Goal: Information Seeking & Learning: Learn about a topic

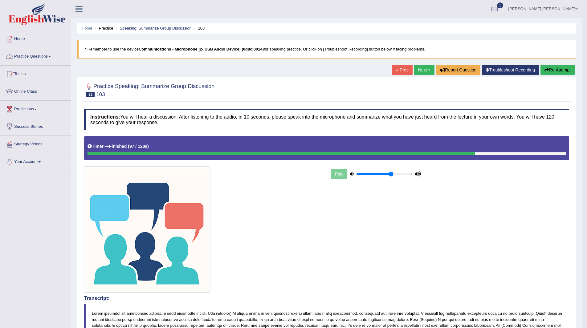
click at [18, 38] on link "Home" at bounding box center [35, 37] width 70 height 15
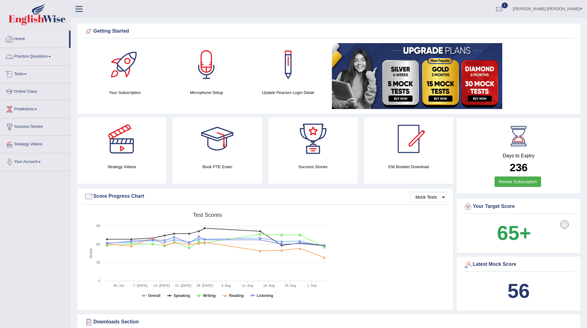
click at [33, 55] on link "Practice Questions" at bounding box center [35, 55] width 70 height 15
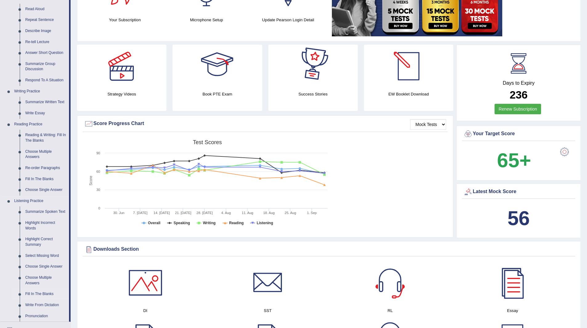
scroll to position [154, 0]
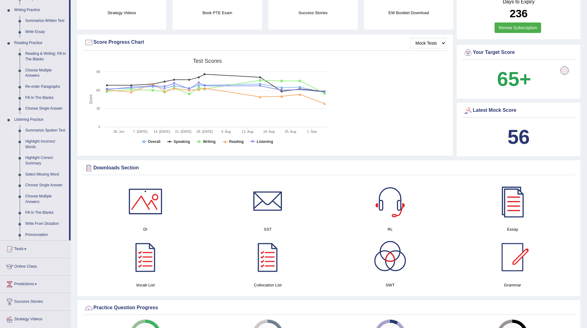
click at [39, 129] on link "Summarize Spoken Text" at bounding box center [45, 130] width 47 height 11
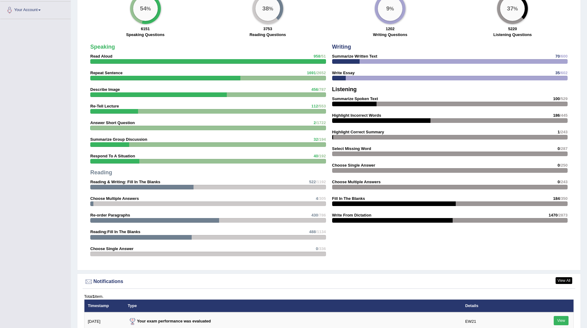
scroll to position [482, 0]
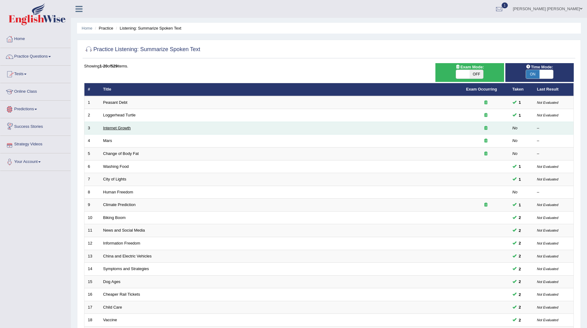
click at [110, 127] on link "Internet Growth" at bounding box center [117, 128] width 28 height 5
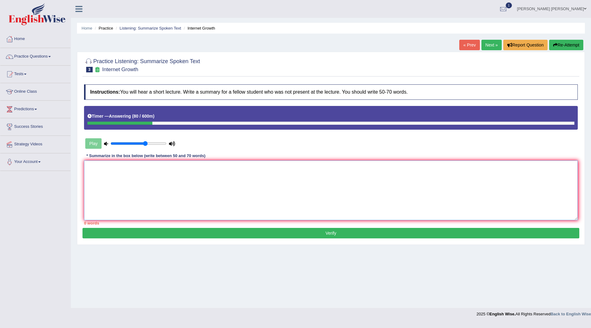
drag, startPoint x: 194, startPoint y: 177, endPoint x: 196, endPoint y: 188, distance: 10.9
click at [195, 184] on textarea at bounding box center [331, 190] width 494 height 60
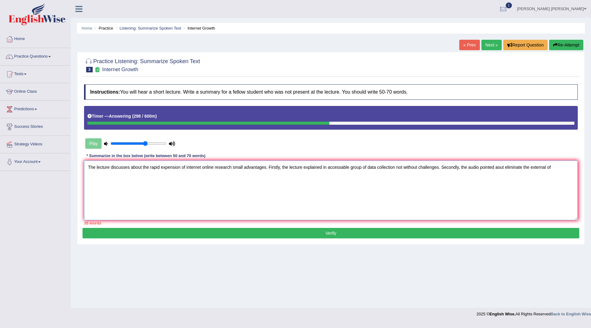
type textarea "The lecture discusses about the rapid expension of internet online research sma…"
click at [566, 47] on button "Re-Attempt" at bounding box center [566, 45] width 34 height 10
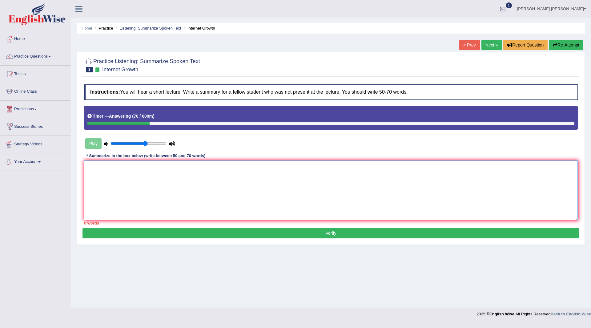
drag, startPoint x: 221, startPoint y: 198, endPoint x: 319, endPoint y: 169, distance: 101.8
click at [239, 199] on textarea at bounding box center [331, 190] width 494 height 60
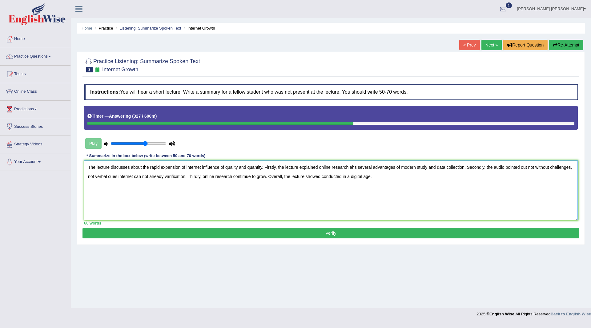
type textarea "The lecture discusses about the rapid expension of internet influence of qualit…"
click at [344, 234] on button "Verify" at bounding box center [331, 233] width 497 height 10
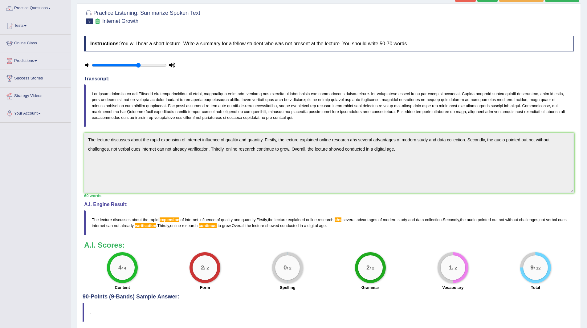
scroll to position [10, 0]
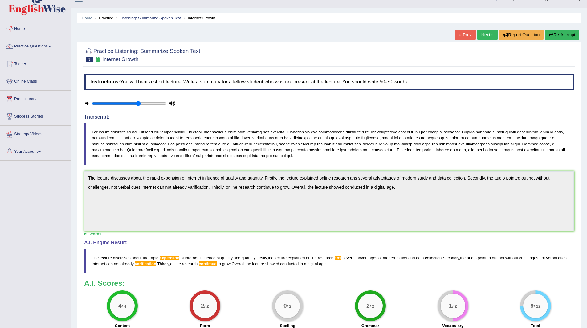
click at [481, 36] on link "Next »" at bounding box center [487, 35] width 20 height 10
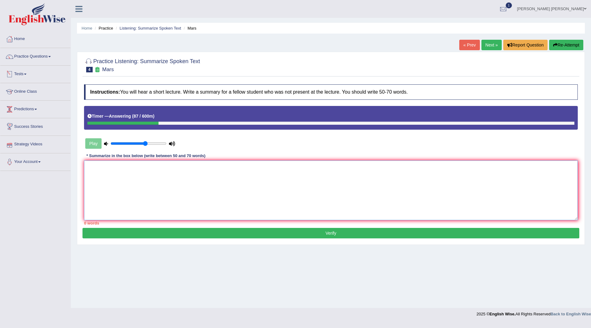
drag, startPoint x: 205, startPoint y: 182, endPoint x: 216, endPoint y: 182, distance: 11.1
click at [216, 182] on textarea at bounding box center [331, 190] width 494 height 60
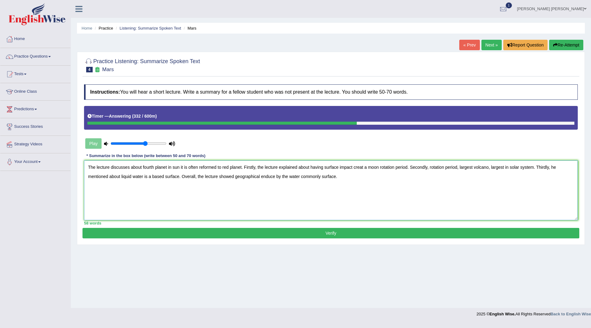
type textarea "The lecture discusses about fourth planet in sun it is often reformed to red pl…"
click at [276, 233] on button "Verify" at bounding box center [331, 233] width 497 height 10
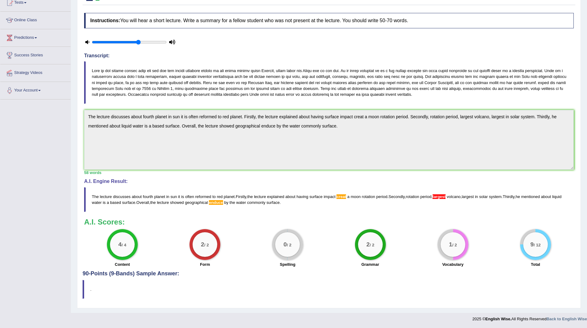
scroll to position [72, 0]
click at [527, 295] on blockquote "." at bounding box center [329, 289] width 492 height 19
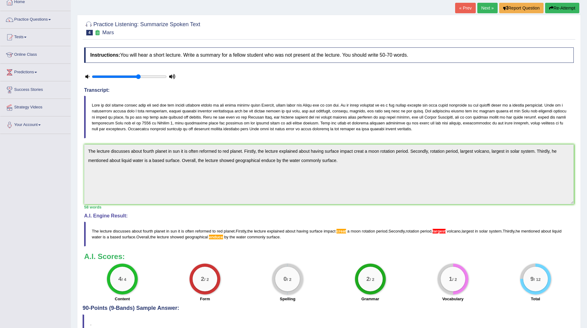
scroll to position [0, 0]
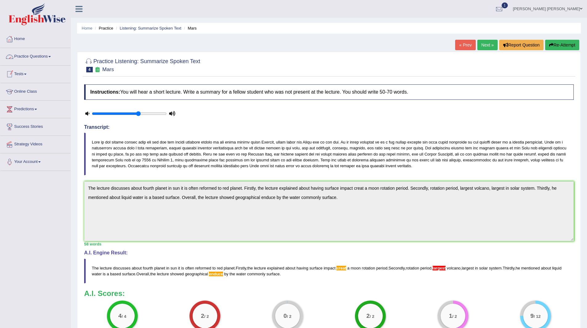
click at [23, 57] on link "Practice Questions" at bounding box center [35, 55] width 70 height 15
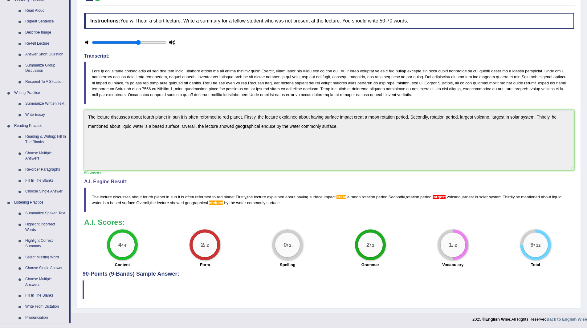
scroll to position [154, 0]
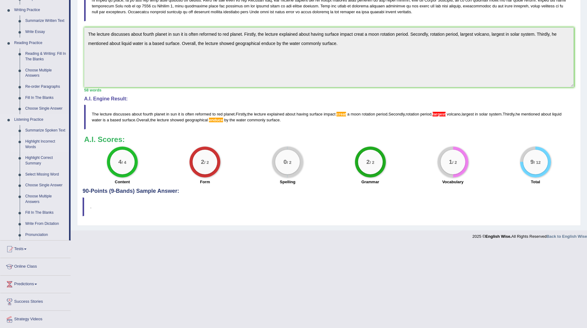
click at [36, 142] on link "Highlight Incorrect Words" at bounding box center [45, 144] width 47 height 16
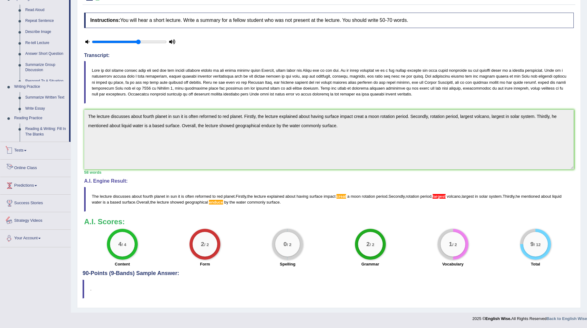
scroll to position [149, 0]
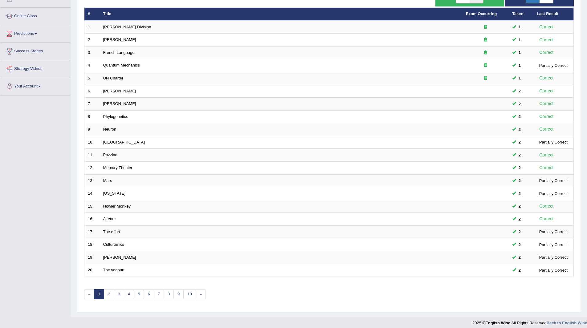
scroll to position [80, 0]
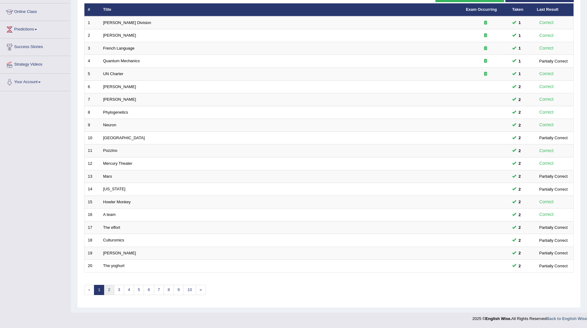
click at [107, 291] on link "2" at bounding box center [109, 290] width 10 height 10
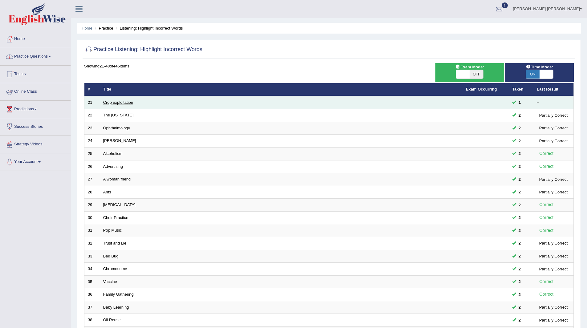
click at [121, 101] on link "Crop exploitation" at bounding box center [118, 102] width 30 height 5
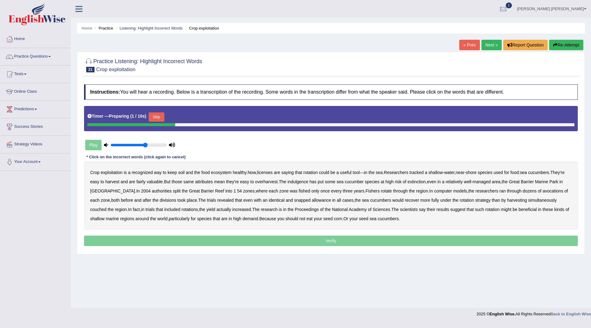
click at [161, 115] on button "Skip" at bounding box center [156, 116] width 15 height 9
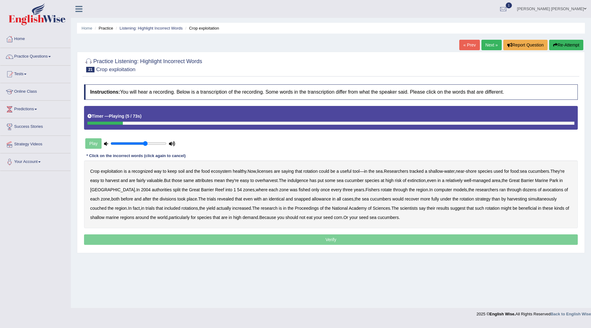
click at [270, 173] on b "licenses" at bounding box center [265, 171] width 16 height 5
click at [309, 180] on b "indulgence" at bounding box center [298, 180] width 21 height 5
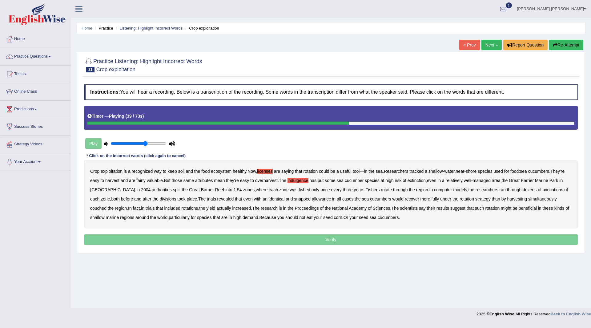
click at [546, 189] on b "avocations" at bounding box center [553, 189] width 21 height 5
click at [298, 199] on b "snapped" at bounding box center [302, 198] width 17 height 5
click at [107, 206] on b "couched" at bounding box center [98, 208] width 16 height 5
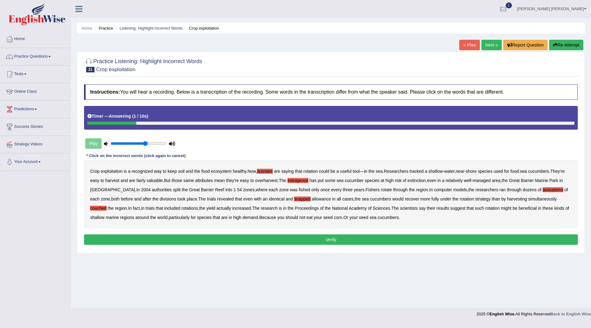
click at [309, 242] on button "Verify" at bounding box center [331, 239] width 494 height 10
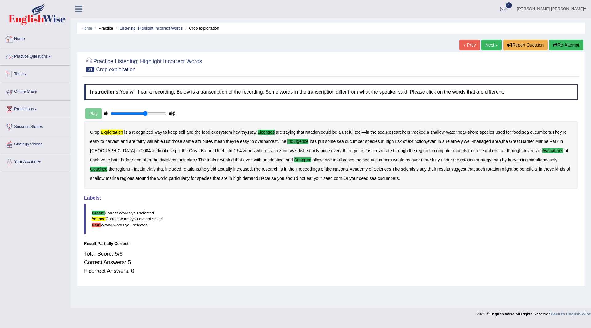
click at [22, 54] on link "Practice Questions" at bounding box center [35, 55] width 70 height 15
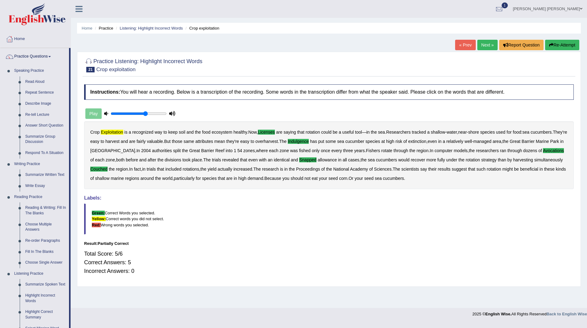
click at [485, 43] on link "Next »" at bounding box center [487, 45] width 20 height 10
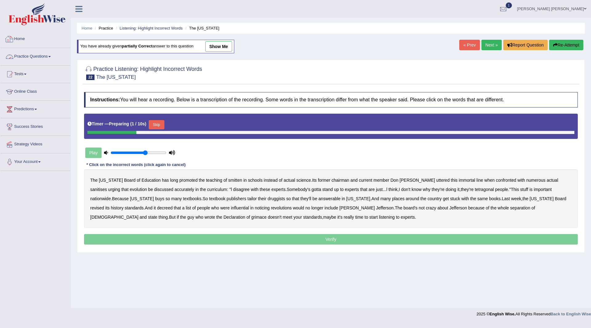
click at [27, 58] on link "Practice Questions" at bounding box center [35, 55] width 70 height 15
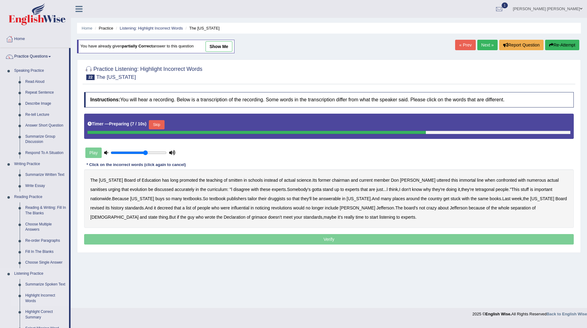
click at [39, 292] on link "Highlight Incorrect Words" at bounding box center [45, 298] width 47 height 16
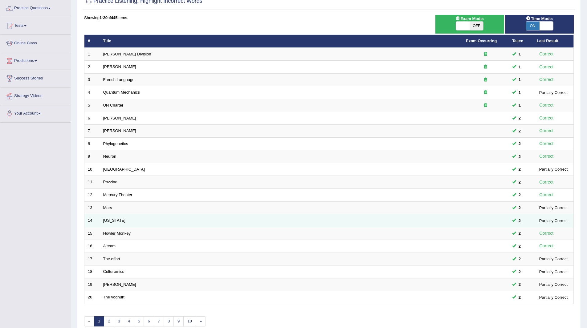
scroll to position [80, 0]
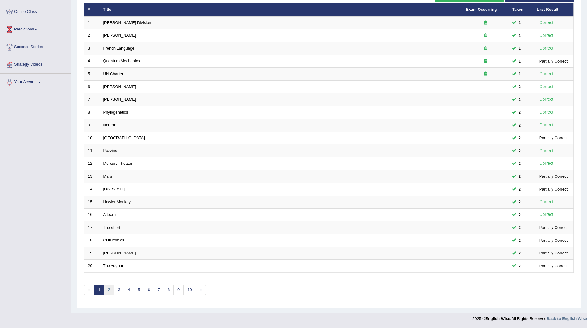
click at [108, 286] on link "2" at bounding box center [109, 290] width 10 height 10
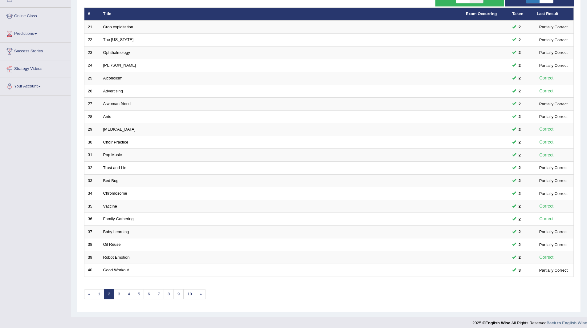
scroll to position [80, 0]
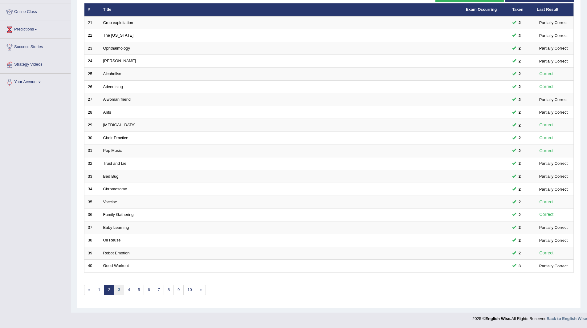
click at [122, 290] on link "3" at bounding box center [119, 290] width 10 height 10
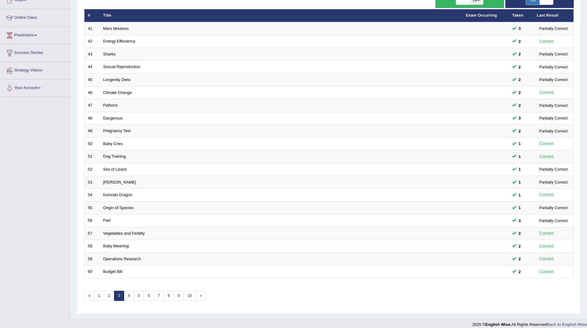
scroll to position [80, 0]
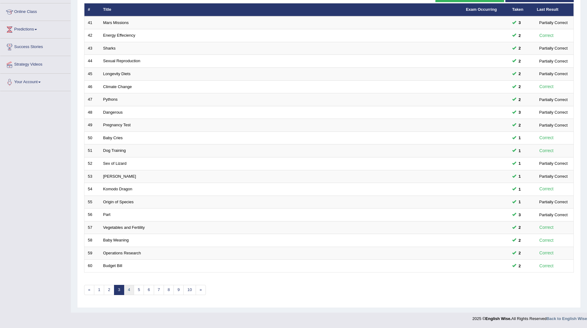
click at [127, 289] on link "4" at bounding box center [129, 290] width 10 height 10
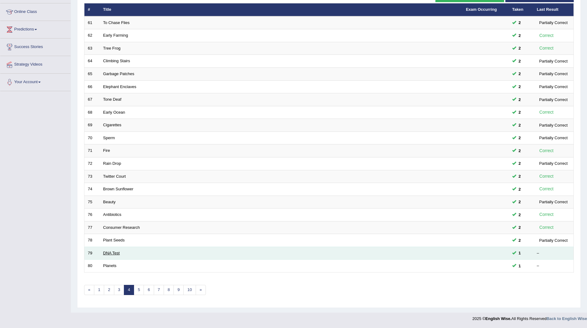
click at [116, 254] on link "DNA Test" at bounding box center [111, 253] width 17 height 5
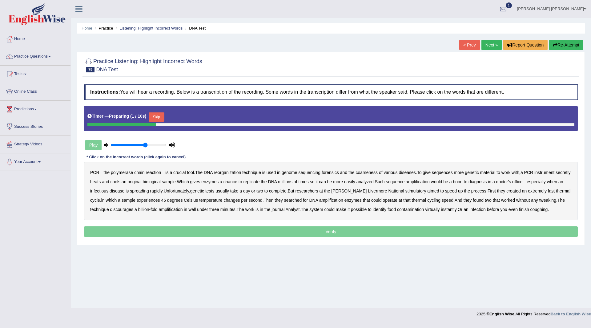
click at [157, 115] on button "Skip" at bounding box center [156, 116] width 15 height 9
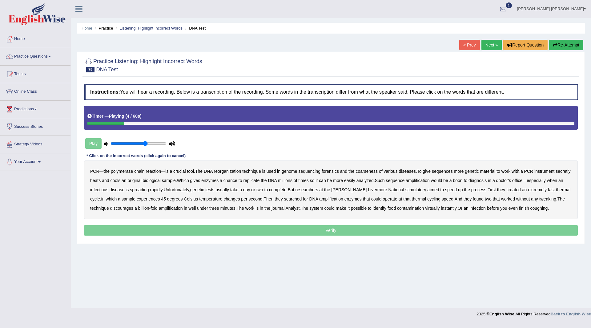
click at [230, 173] on b "reorganization" at bounding box center [227, 171] width 27 height 5
click at [376, 172] on b "coarseness" at bounding box center [367, 171] width 22 height 5
click at [448, 170] on b "sequences" at bounding box center [442, 171] width 21 height 5
click at [556, 174] on b "secretly" at bounding box center [563, 171] width 15 height 5
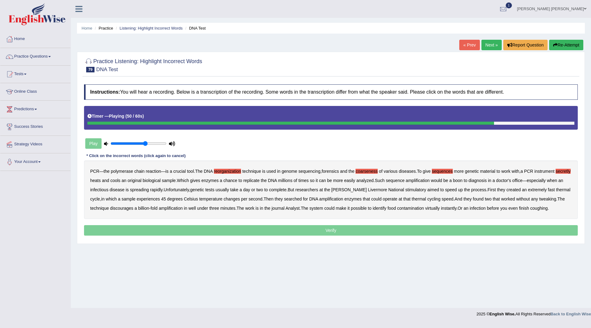
click at [134, 209] on b "discourages" at bounding box center [121, 208] width 23 height 5
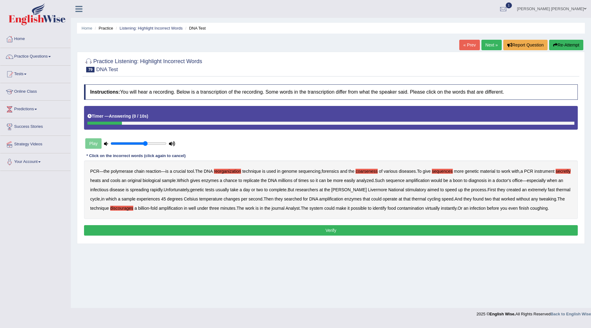
click at [282, 236] on button "Verify" at bounding box center [331, 230] width 494 height 10
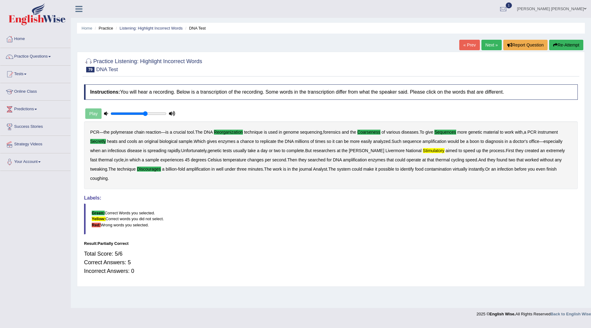
click at [487, 44] on link "Next »" at bounding box center [492, 45] width 20 height 10
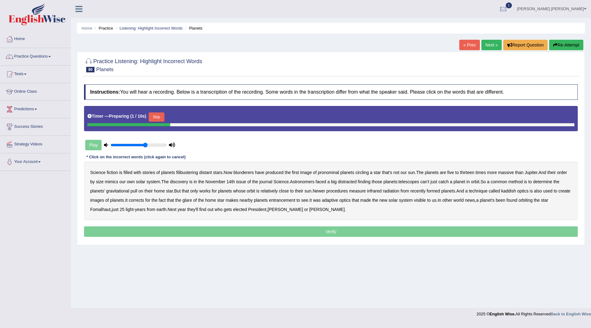
click at [159, 115] on button "Skip" at bounding box center [156, 116] width 15 height 9
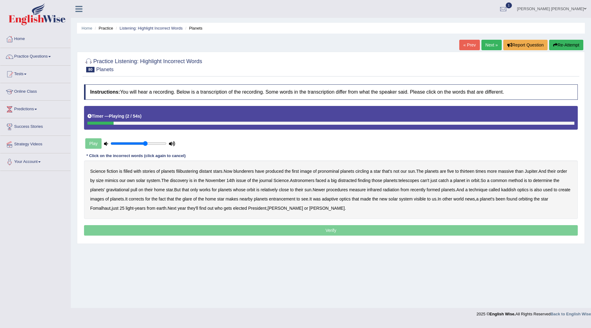
click at [190, 172] on b "filibustering" at bounding box center [187, 171] width 22 height 5
click at [252, 172] on b "blunderers" at bounding box center [243, 171] width 20 height 5
click at [331, 169] on b "pronominal" at bounding box center [328, 171] width 21 height 5
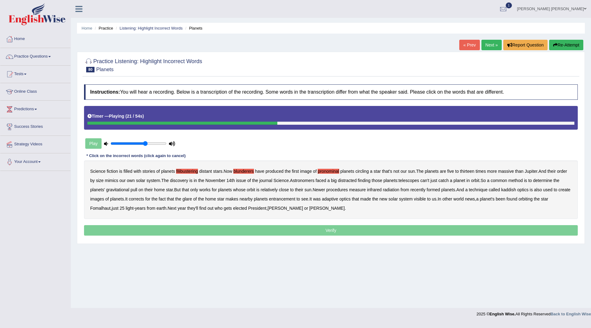
click at [347, 180] on b "distracted" at bounding box center [347, 180] width 19 height 5
click at [516, 188] on b "kaddish" at bounding box center [508, 189] width 15 height 5
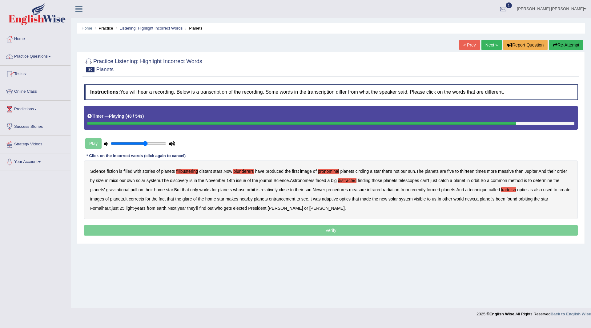
click at [296, 199] on b "entrancement" at bounding box center [282, 198] width 26 height 5
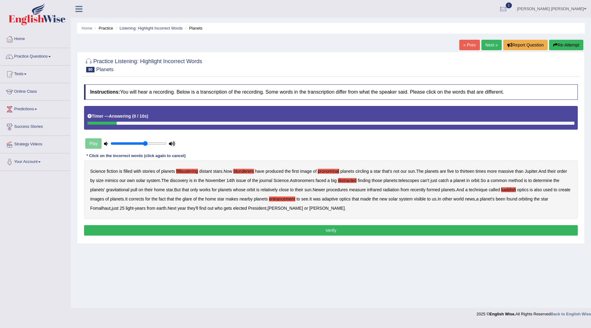
click at [315, 232] on button "Verify" at bounding box center [331, 230] width 494 height 10
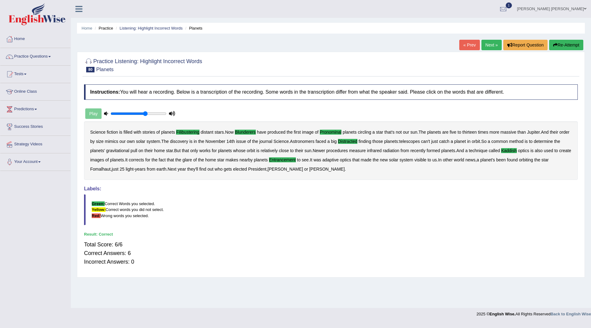
click at [489, 45] on link "Next »" at bounding box center [492, 45] width 20 height 10
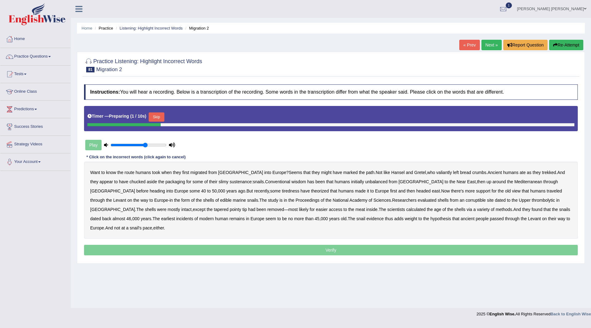
click at [157, 115] on button "Skip" at bounding box center [156, 116] width 15 height 9
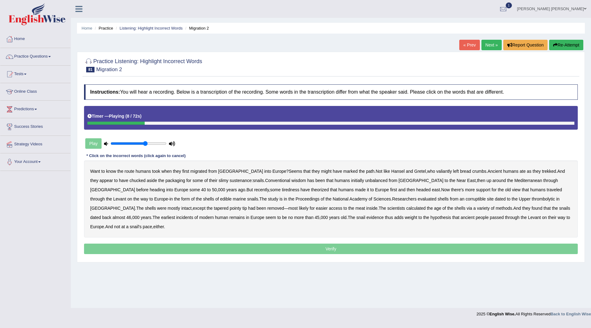
click at [436, 171] on b "valiantly" at bounding box center [444, 171] width 16 height 5
click at [366, 182] on b "unbalanced" at bounding box center [377, 180] width 22 height 5
click at [282, 189] on b "tiredness" at bounding box center [291, 189] width 18 height 5
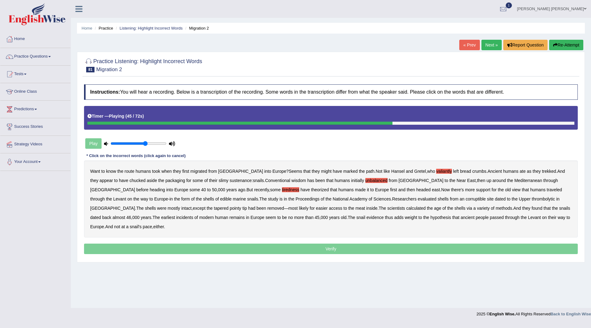
click at [466, 200] on b "corruptible" at bounding box center [476, 198] width 20 height 5
click at [532, 199] on b "thrombolytic" at bounding box center [543, 198] width 23 height 5
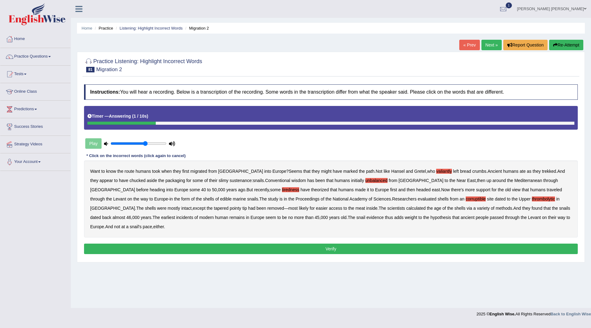
click at [303, 244] on button "Verify" at bounding box center [331, 249] width 494 height 10
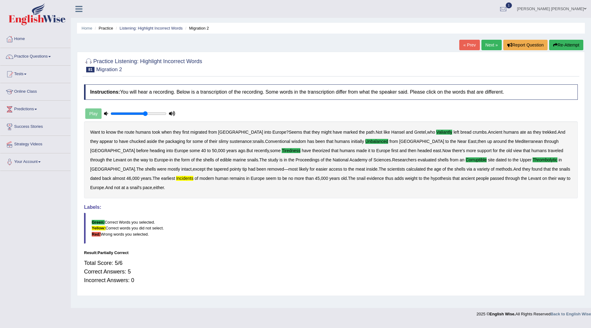
click at [482, 42] on link "Next »" at bounding box center [492, 45] width 20 height 10
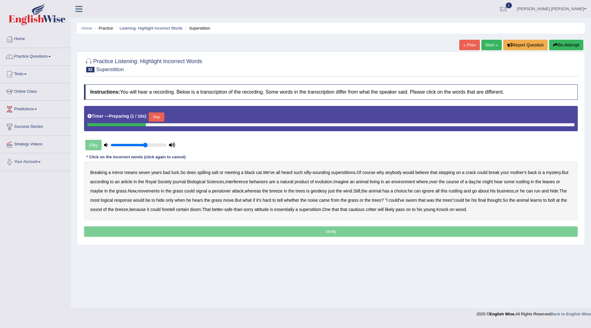
click at [164, 115] on button "Skip" at bounding box center [156, 116] width 15 height 9
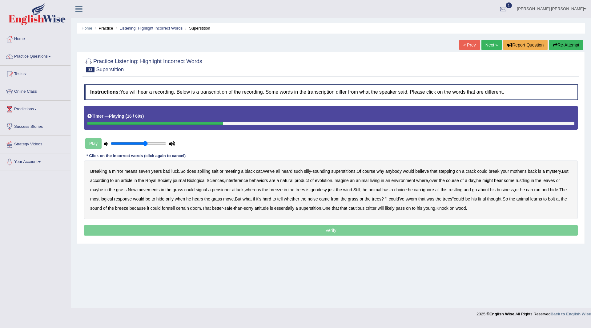
click at [248, 181] on b "interference" at bounding box center [236, 180] width 23 height 5
click at [231, 191] on b "pensioner" at bounding box center [221, 189] width 19 height 5
click at [327, 190] on b "geodesy" at bounding box center [319, 189] width 16 height 5
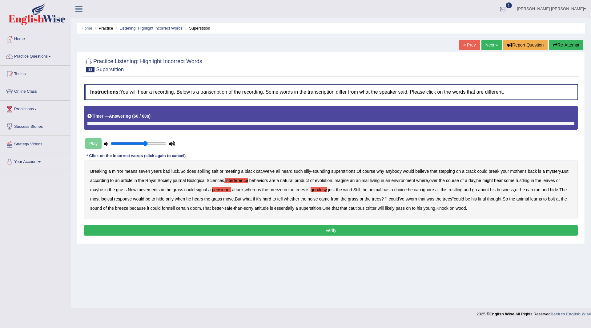
click at [307, 231] on p "Verify" at bounding box center [331, 230] width 494 height 10
click at [307, 231] on button "Verify" at bounding box center [331, 230] width 494 height 10
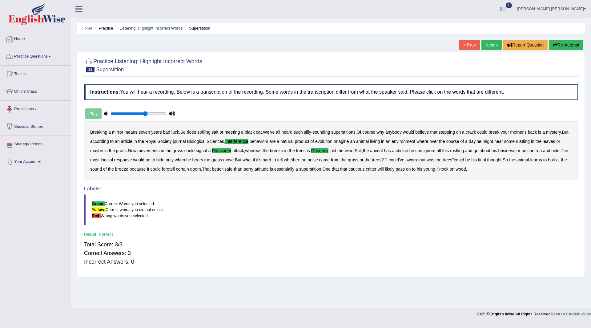
click at [33, 57] on link "Practice Questions" at bounding box center [35, 55] width 70 height 15
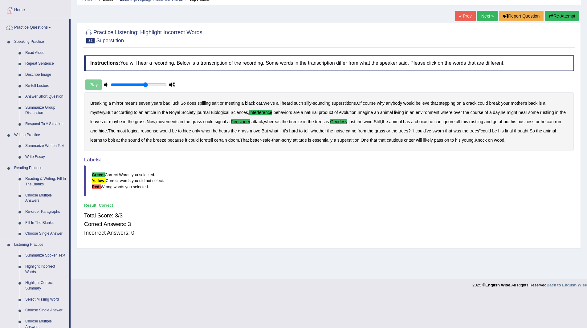
scroll to position [123, 0]
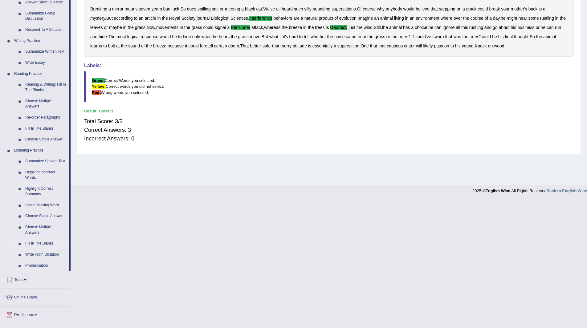
click at [45, 242] on link "Fill In The Blanks" at bounding box center [45, 243] width 47 height 11
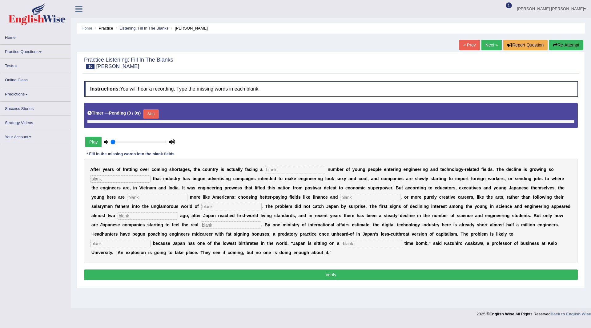
type input "0.65"
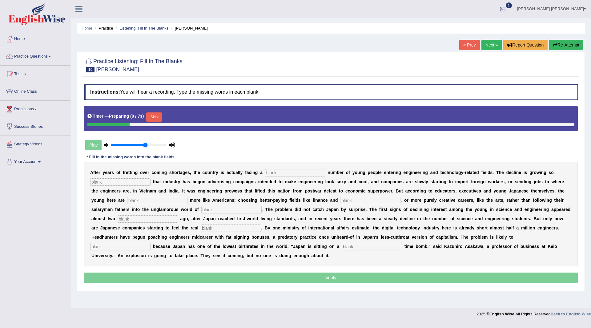
drag, startPoint x: 155, startPoint y: 115, endPoint x: 159, endPoint y: 109, distance: 6.2
click at [159, 109] on div "Timer — Preparing ( 0 / 7s ) Skip" at bounding box center [331, 118] width 494 height 25
click at [157, 116] on button "Skip" at bounding box center [153, 116] width 15 height 9
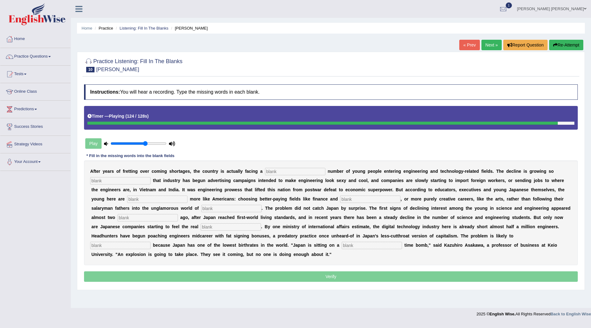
click at [292, 173] on input "text" at bounding box center [295, 171] width 60 height 7
click at [298, 170] on input "text" at bounding box center [295, 171] width 60 height 7
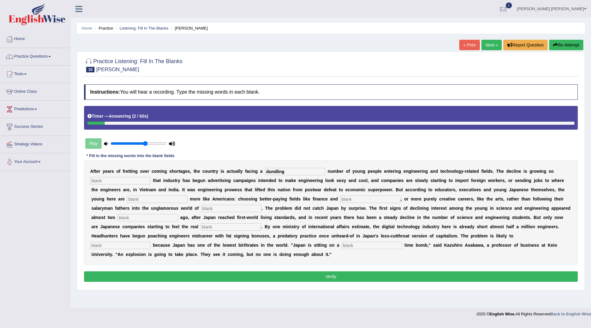
type input "dundling"
type input "drastic"
type input "behaving"
type input "medicine"
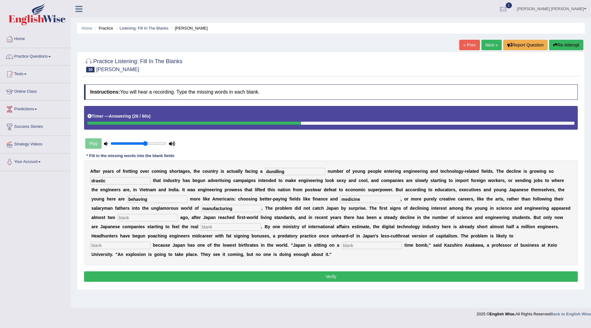
type input "manufacturing"
type input "decades"
type input "pinch"
type input "worsen"
type input "demographic"
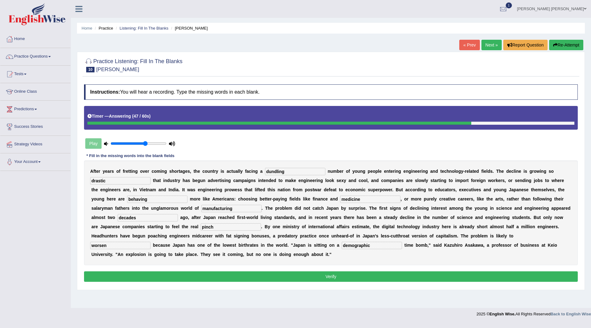
click at [284, 275] on button "Verify" at bounding box center [331, 276] width 494 height 10
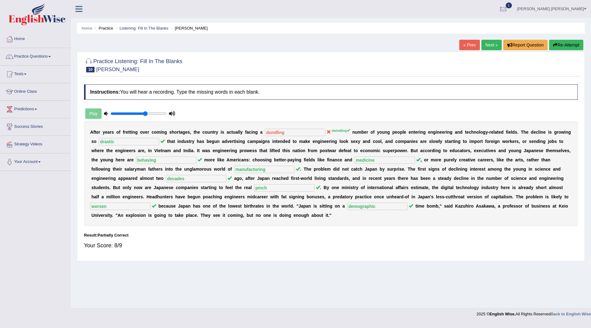
click at [486, 42] on link "Next »" at bounding box center [492, 45] width 20 height 10
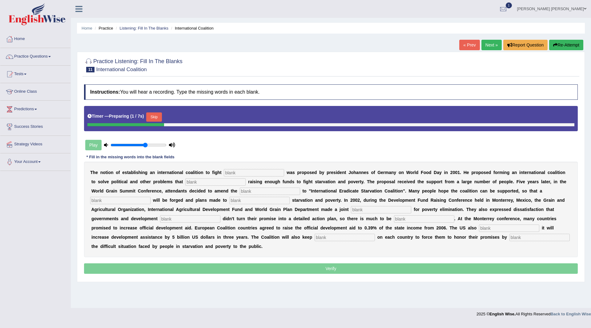
click at [155, 115] on button "Skip" at bounding box center [153, 116] width 15 height 9
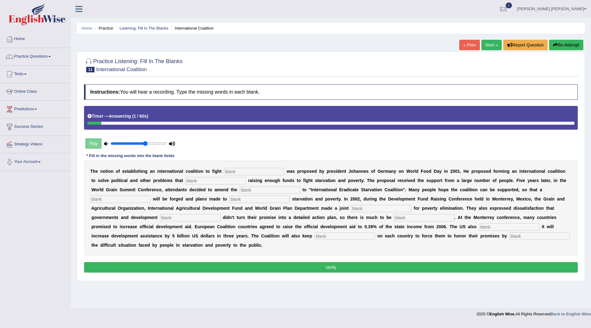
drag, startPoint x: 265, startPoint y: 171, endPoint x: 516, endPoint y: 322, distance: 292.8
click at [272, 185] on div "T h e n o t i o n o f e s t a b l i s h i n g a n i n t e r n a t i o n a l c o…" at bounding box center [331, 207] width 494 height 95
type input "stravation"
type input "onstruct"
type input "manifeasto"
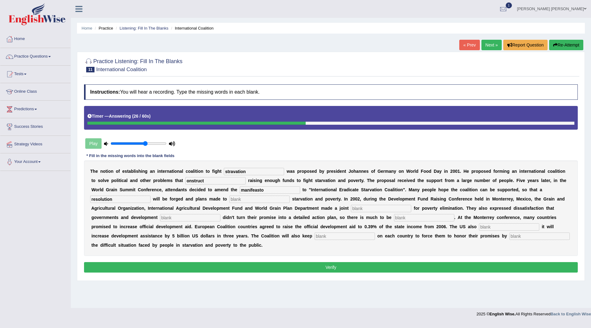
type input "resolution"
type input "illuminate"
type input "appeal"
type input "partners"
type input "desired"
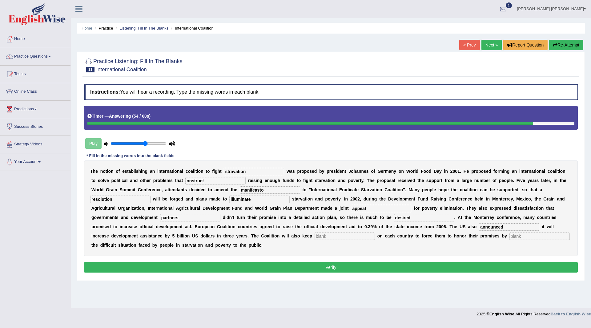
type input "announced"
type input "pressure"
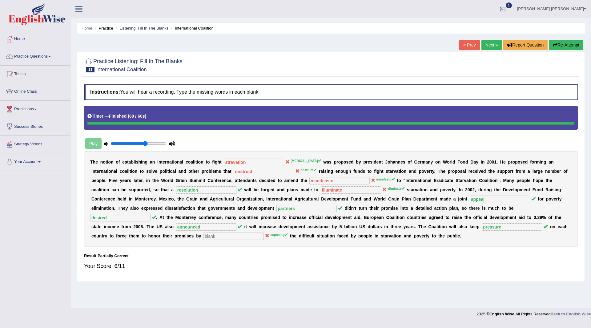
click at [492, 46] on link "Next »" at bounding box center [492, 45] width 20 height 10
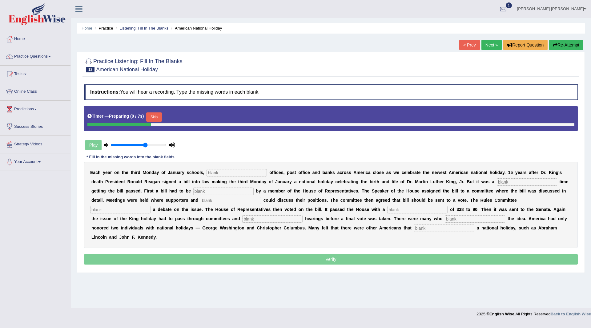
click at [157, 115] on button "Skip" at bounding box center [153, 116] width 15 height 9
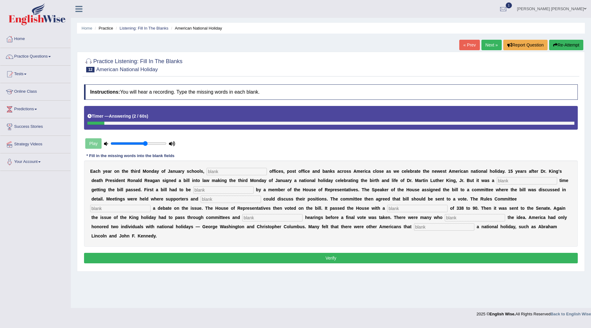
click at [250, 172] on input "text" at bounding box center [237, 171] width 60 height 7
type input "federal"
type input "tough"
type input "introduced"
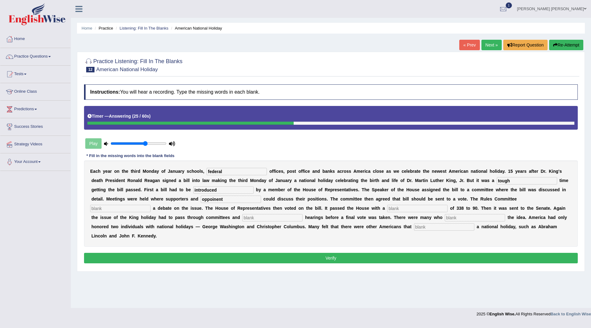
type input "oppoinent"
type input "schedule"
type input "vote"
type input "public"
type input "opposed"
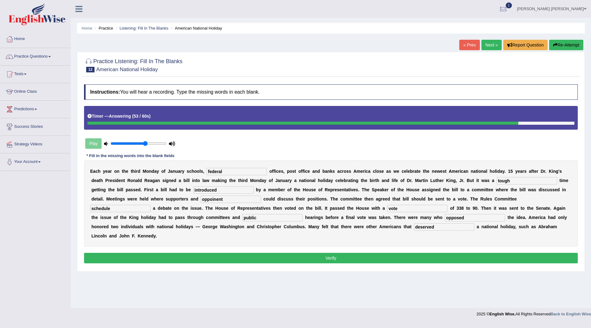
type input "deserved"
click at [251, 262] on button "Verify" at bounding box center [331, 258] width 494 height 10
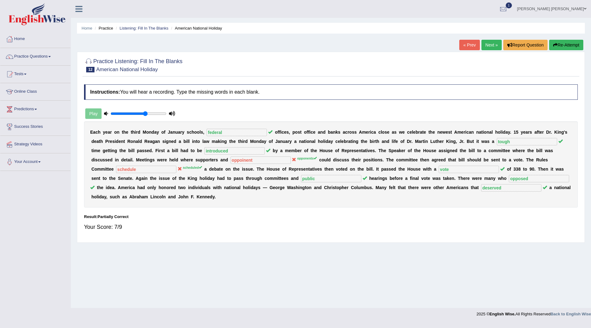
click at [485, 41] on link "Next »" at bounding box center [492, 45] width 20 height 10
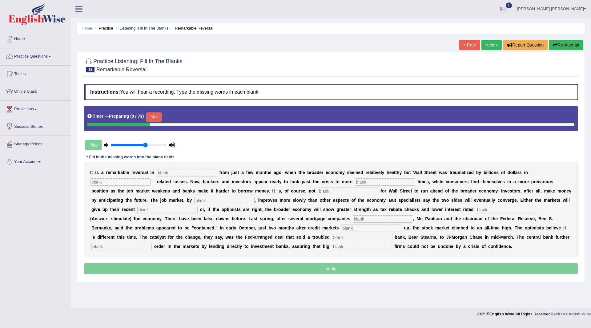
click at [158, 117] on button "Skip" at bounding box center [153, 116] width 15 height 9
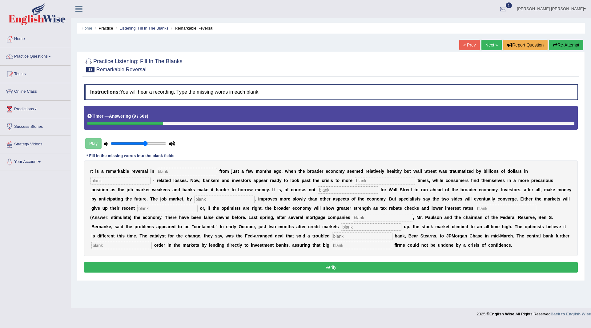
drag, startPoint x: 177, startPoint y: 172, endPoint x: 267, endPoint y: 158, distance: 90.7
click at [178, 172] on input "text" at bounding box center [187, 171] width 60 height 7
type input "reversal"
type input "mortgage"
type input "profitable"
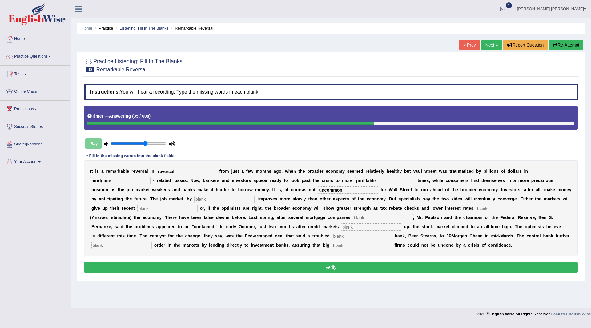
type input "uncommon"
type input "contrast"
type input "gains"
type input "stimulate"
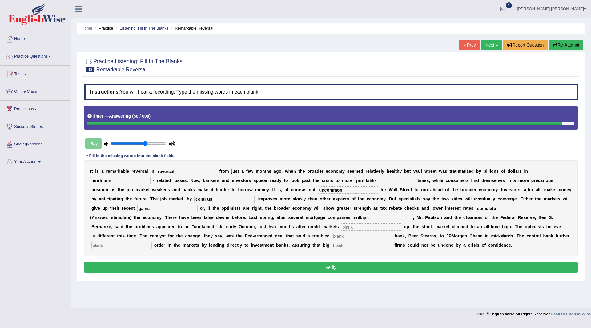
type input "collaps"
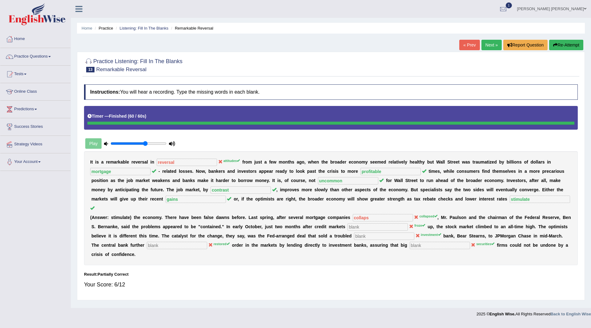
click at [489, 41] on link "Next »" at bounding box center [492, 45] width 20 height 10
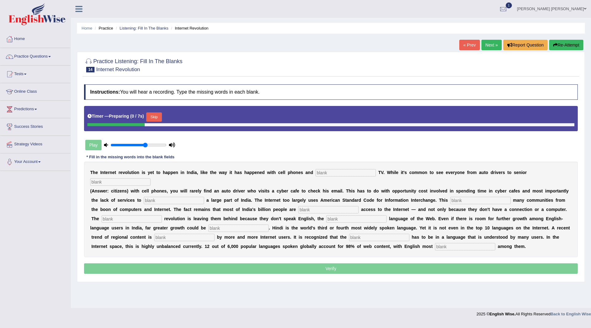
click at [156, 114] on button "Skip" at bounding box center [153, 116] width 15 height 9
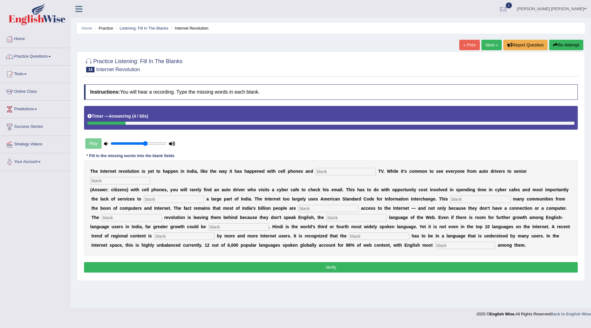
click at [353, 168] on input "text" at bounding box center [346, 171] width 60 height 7
type input "cable"
type input "citizens"
type input "target"
type input "allians"
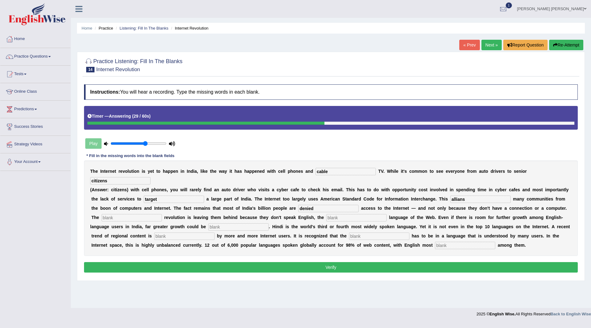
type input "denied"
type input "digital"
type input "domonant"
type input "unleashed"
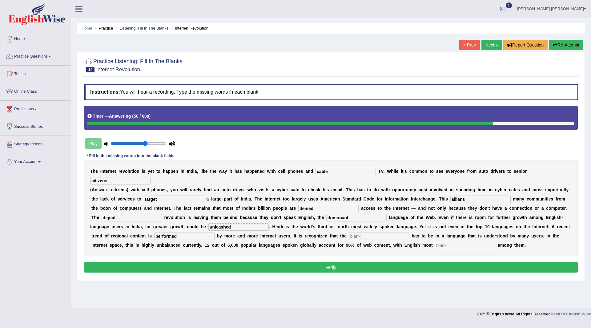
type input "performed"
type input "black"
type input "prominant"
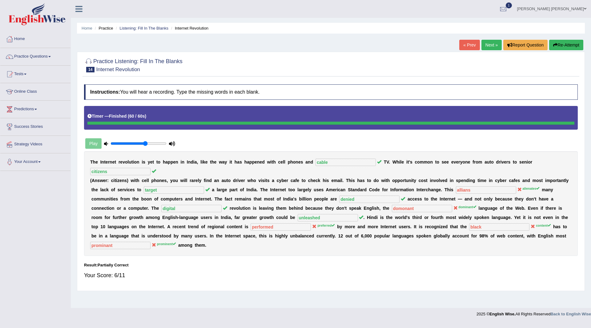
click at [490, 43] on link "Next »" at bounding box center [492, 45] width 20 height 10
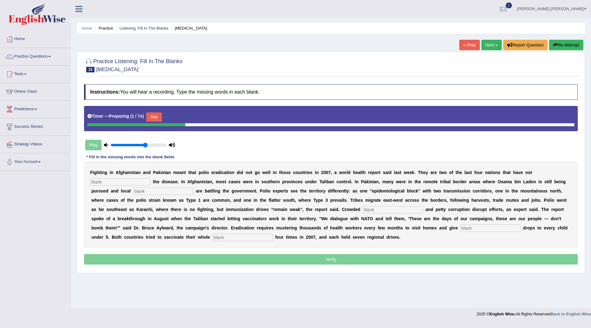
click at [152, 115] on button "Skip" at bounding box center [153, 116] width 15 height 9
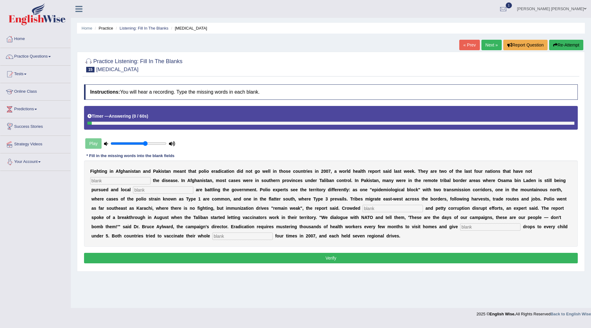
click at [129, 179] on input "text" at bounding box center [120, 180] width 60 height 7
type input "eliminated"
type input "militants"
type input "slumb"
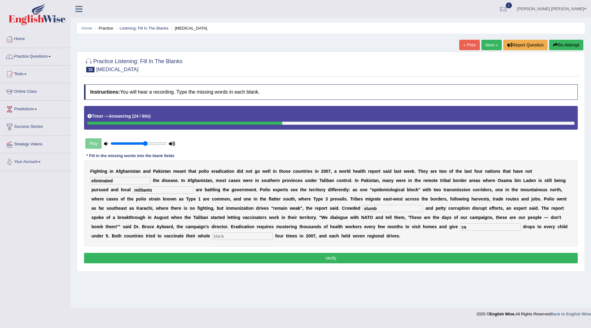
type input "c"
type input "vaccine"
type input "populations"
click at [201, 258] on button "Verify" at bounding box center [331, 258] width 494 height 10
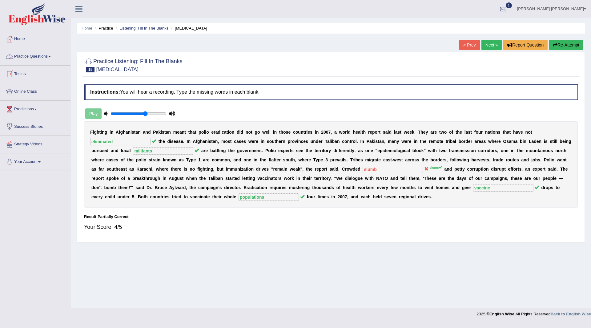
click at [26, 57] on link "Practice Questions" at bounding box center [35, 55] width 70 height 15
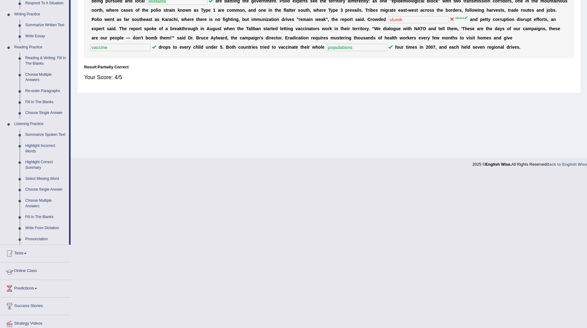
scroll to position [172, 0]
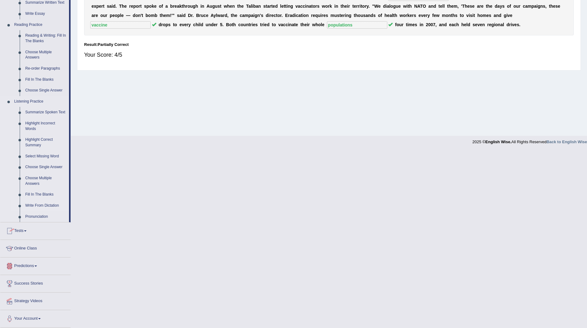
click at [34, 205] on link "Write From Dictation" at bounding box center [45, 205] width 47 height 11
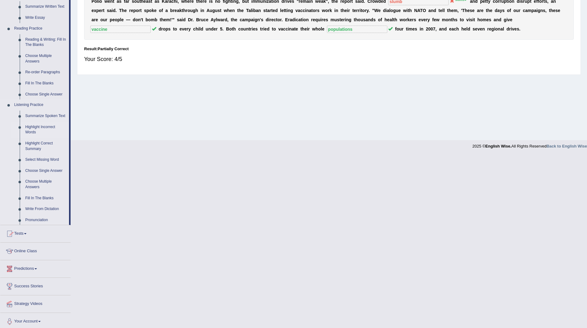
scroll to position [0, 0]
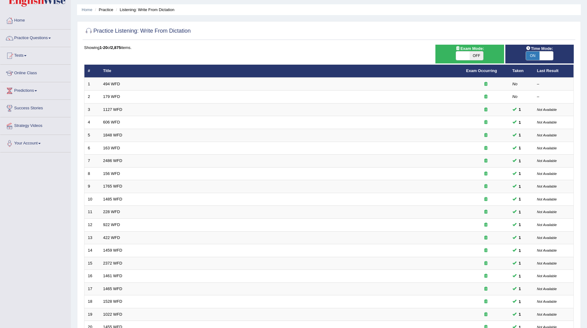
scroll to position [80, 0]
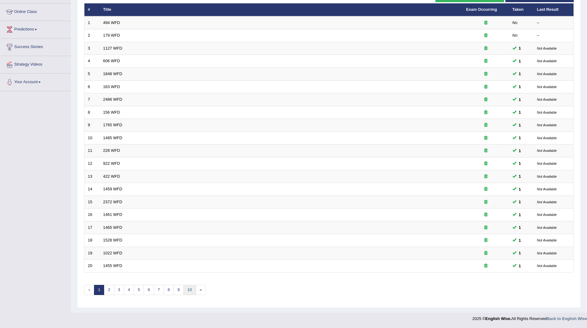
click at [189, 289] on link "10" at bounding box center [189, 290] width 12 height 10
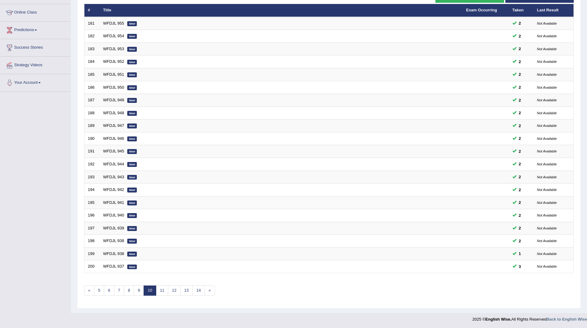
scroll to position [80, 0]
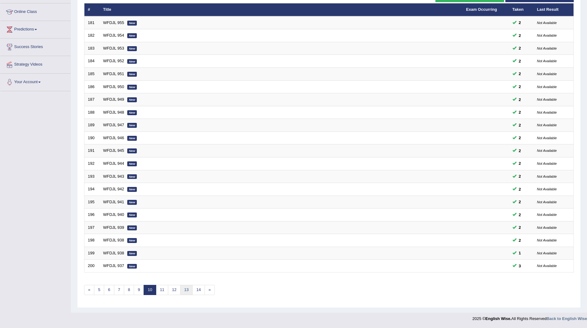
click at [189, 289] on link "13" at bounding box center [186, 290] width 12 height 10
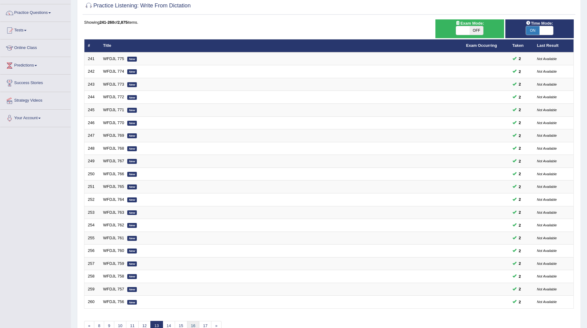
scroll to position [80, 0]
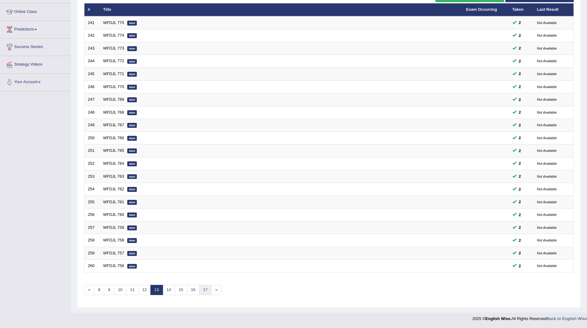
click at [202, 290] on link "17" at bounding box center [205, 290] width 12 height 10
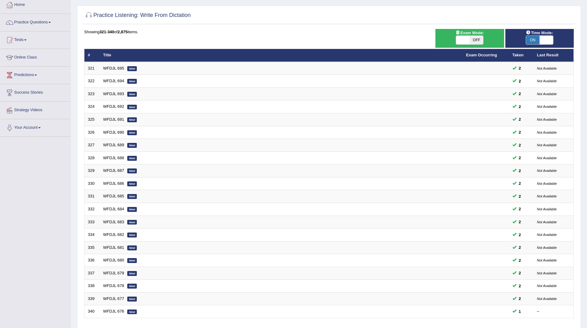
scroll to position [80, 0]
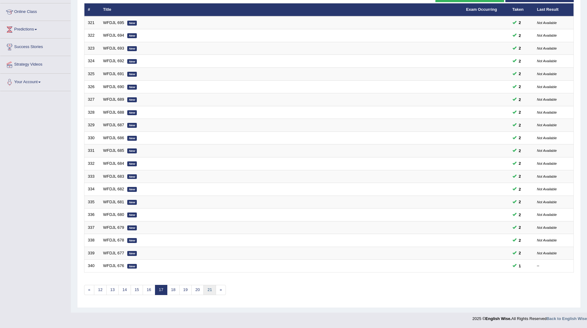
click at [210, 287] on link "21" at bounding box center [209, 290] width 12 height 10
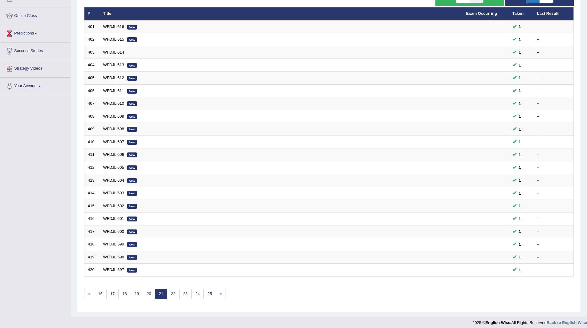
scroll to position [80, 0]
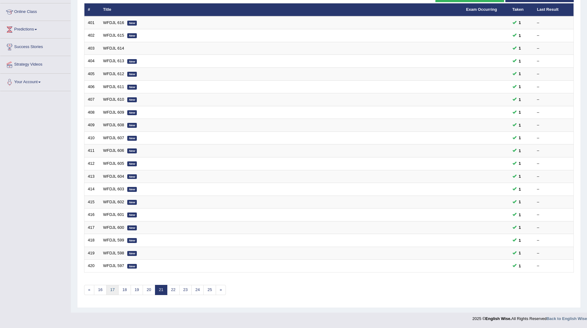
click at [112, 290] on link "17" at bounding box center [112, 290] width 12 height 10
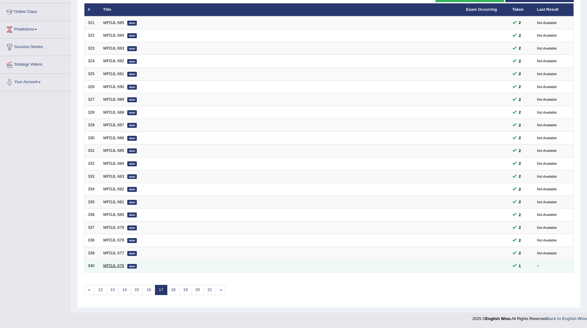
click at [109, 265] on link "WFDJL 676" at bounding box center [113, 265] width 21 height 5
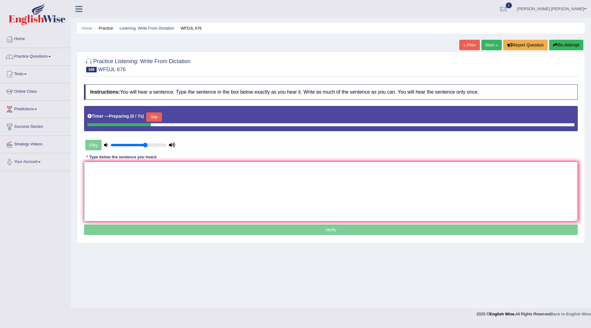
click at [170, 175] on textarea at bounding box center [331, 192] width 494 height 60
click at [156, 114] on button "Skip" at bounding box center [153, 116] width 15 height 9
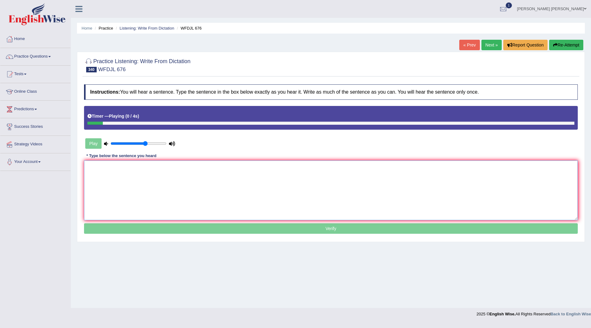
click at [221, 191] on textarea at bounding box center [331, 190] width 494 height 60
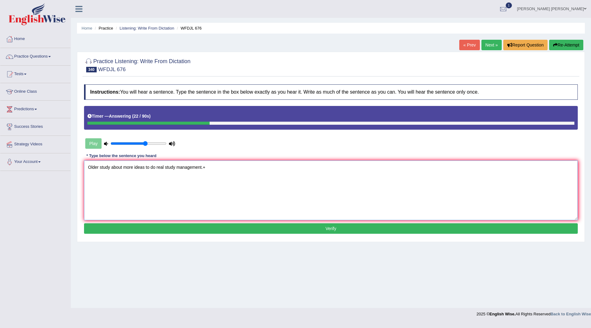
type textarea "Older study about more ideas to do real study management.+"
click at [223, 225] on button "Verify" at bounding box center [331, 228] width 494 height 10
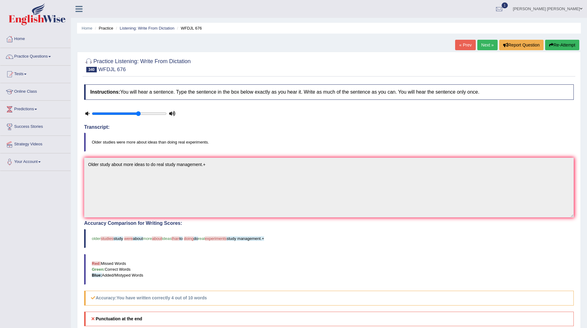
click at [480, 43] on link "Next »" at bounding box center [487, 45] width 20 height 10
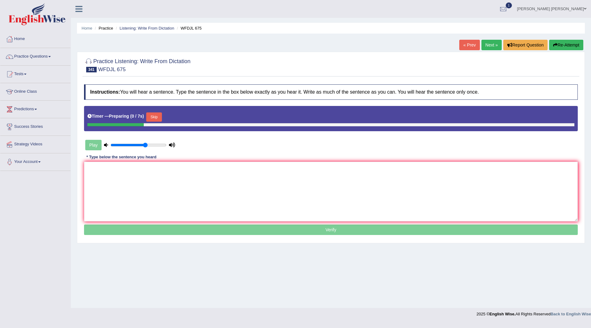
click at [156, 115] on button "Skip" at bounding box center [153, 116] width 15 height 9
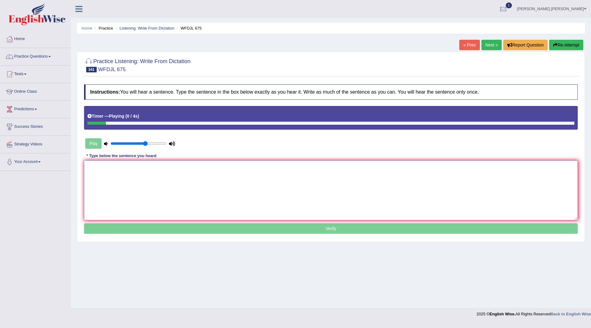
click at [146, 183] on textarea at bounding box center [331, 190] width 494 height 60
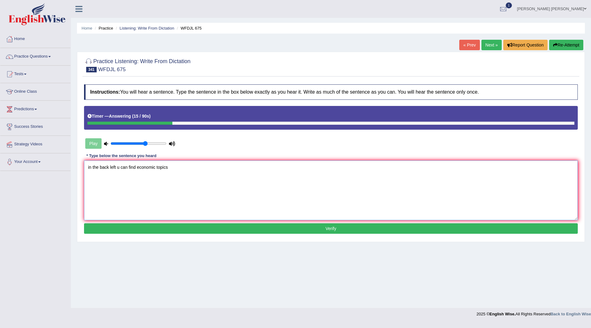
click at [119, 167] on textarea "in the back left u can find economic topics" at bounding box center [331, 190] width 494 height 60
drag, startPoint x: 92, startPoint y: 167, endPoint x: 58, endPoint y: 172, distance: 34.6
click at [59, 173] on div "Toggle navigation Home Practice Questions Speaking Practice Read Aloud Repeat S…" at bounding box center [295, 160] width 591 height 320
click at [196, 168] on textarea "In the back left you can find economic topics" at bounding box center [331, 190] width 494 height 60
type textarea "In the back left you can find economic topics."
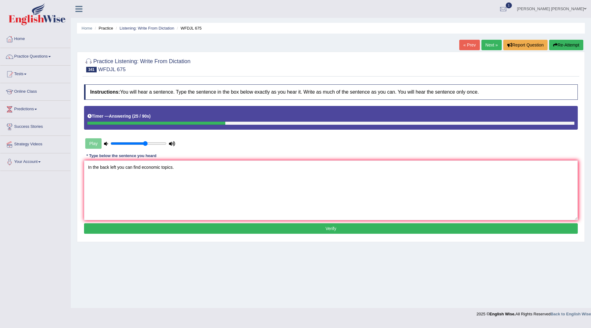
click at [205, 227] on button "Verify" at bounding box center [331, 228] width 494 height 10
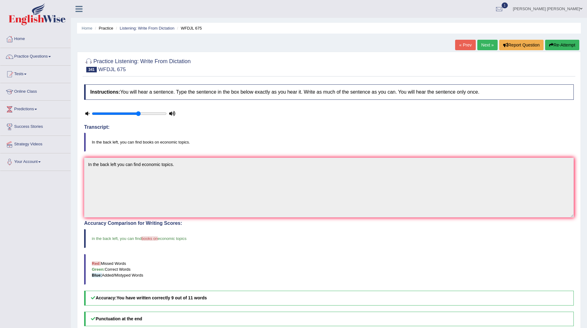
click at [486, 43] on link "Next »" at bounding box center [487, 45] width 20 height 10
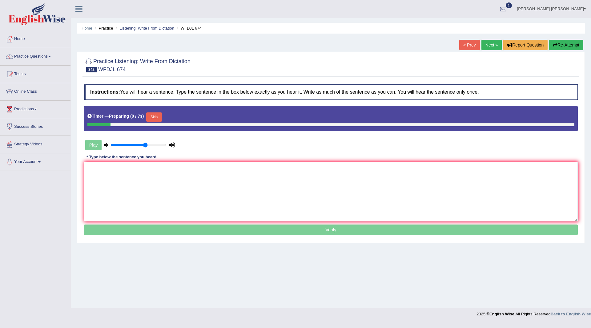
drag, startPoint x: 0, startPoint y: 0, endPoint x: 149, endPoint y: 119, distance: 191.3
click at [151, 117] on button "Skip" at bounding box center [153, 116] width 15 height 9
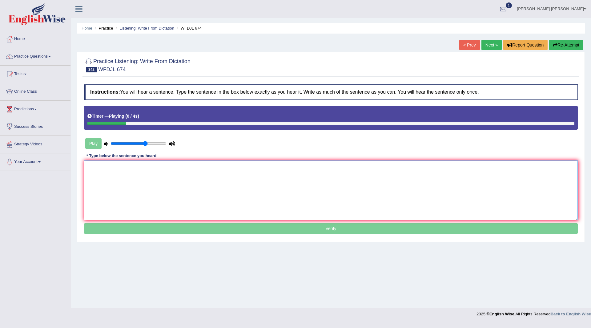
click at [134, 180] on textarea at bounding box center [331, 190] width 494 height 60
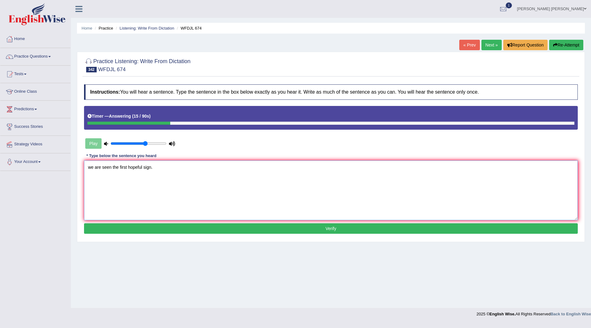
type textarea "we are seen the first hopeful sign."
click at [243, 230] on button "Verify" at bounding box center [331, 228] width 494 height 10
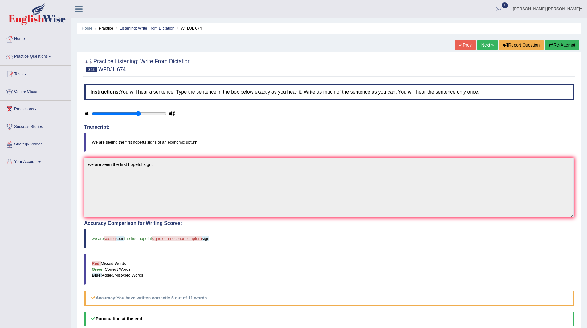
click at [479, 48] on link "Next »" at bounding box center [487, 45] width 20 height 10
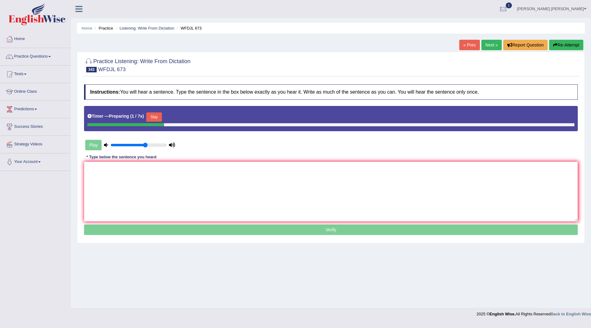
drag, startPoint x: 157, startPoint y: 118, endPoint x: 119, endPoint y: 191, distance: 82.0
click at [155, 118] on button "Skip" at bounding box center [153, 116] width 15 height 9
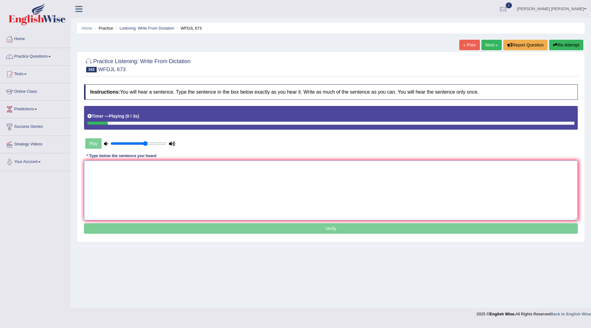
click at [119, 188] on textarea at bounding box center [331, 190] width 494 height 60
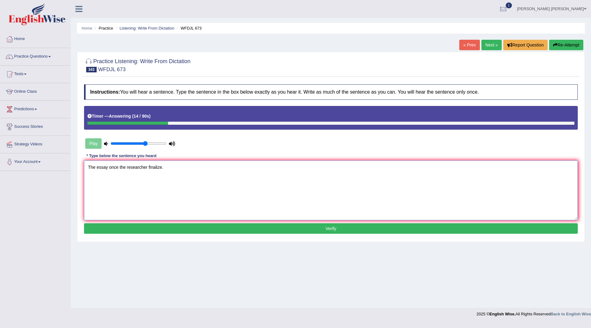
type textarea "The essay once the researcher finalize."
click at [171, 225] on button "Verify" at bounding box center [331, 228] width 494 height 10
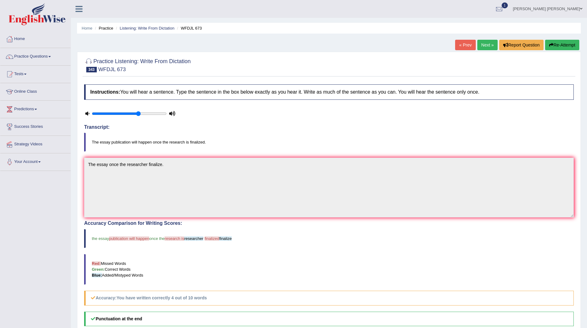
click at [480, 48] on link "Next »" at bounding box center [487, 45] width 20 height 10
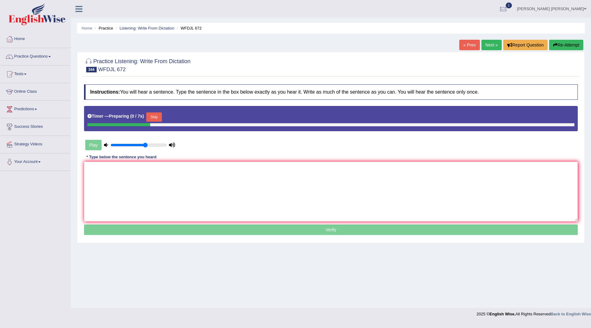
click at [153, 114] on button "Skip" at bounding box center [153, 116] width 15 height 9
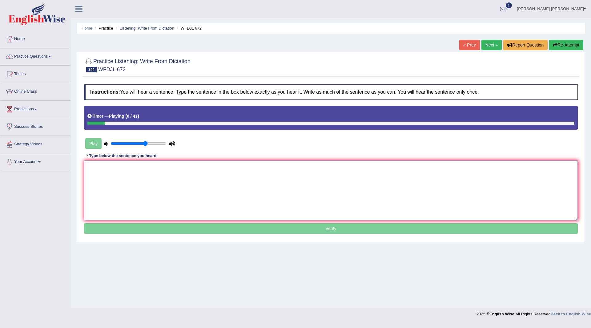
click at [198, 183] on textarea at bounding box center [331, 190] width 494 height 60
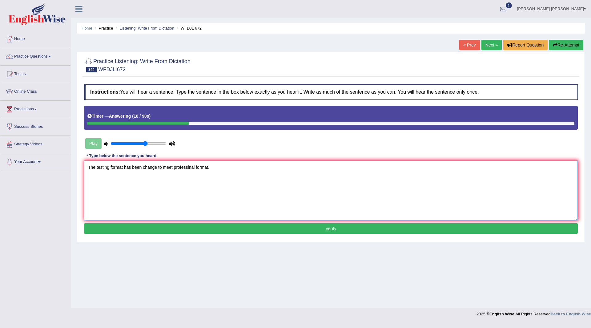
type textarea "The testing format has been change to meet professinal format."
click at [349, 229] on button "Verify" at bounding box center [331, 228] width 494 height 10
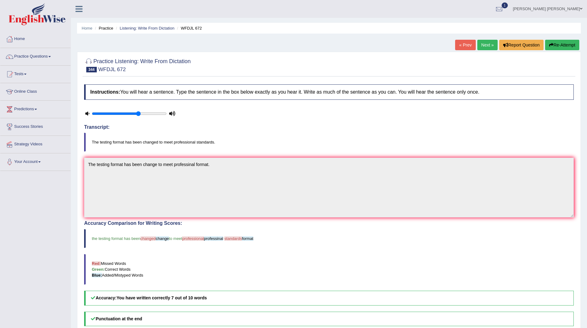
click at [485, 43] on link "Next »" at bounding box center [487, 45] width 20 height 10
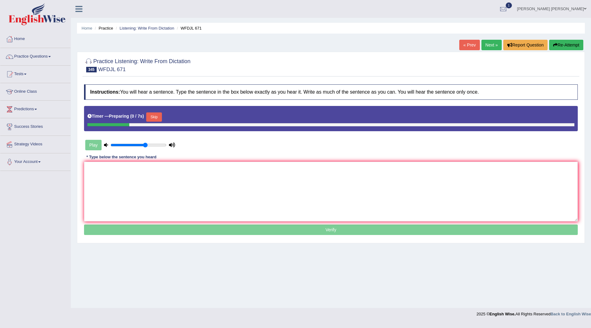
click at [153, 115] on button "Skip" at bounding box center [153, 116] width 15 height 9
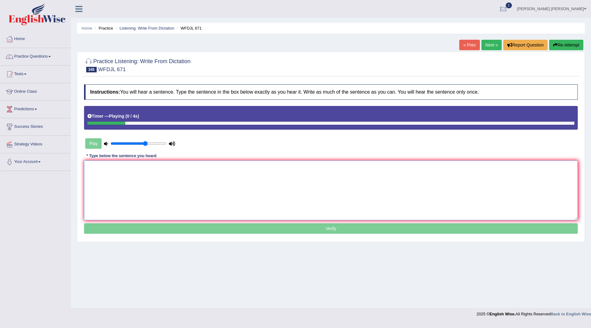
click at [149, 180] on textarea at bounding box center [331, 190] width 494 height 60
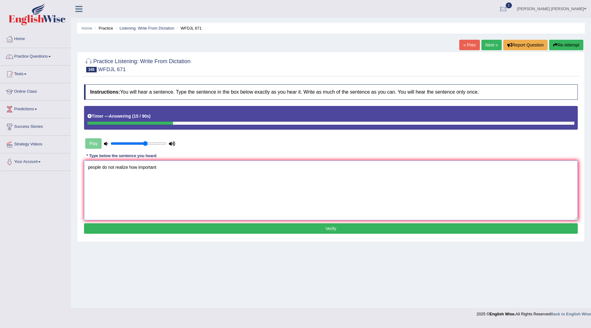
type textarea "people do not realize how important"
click at [342, 225] on button "Verify" at bounding box center [331, 228] width 494 height 10
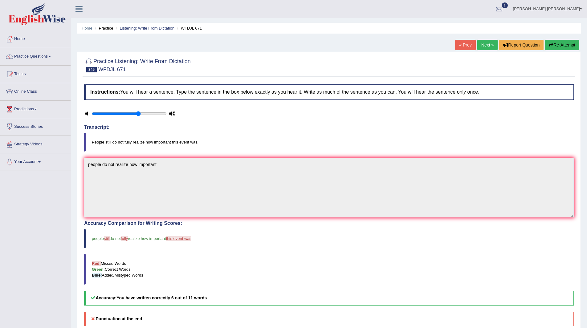
click at [484, 46] on link "Next »" at bounding box center [487, 45] width 20 height 10
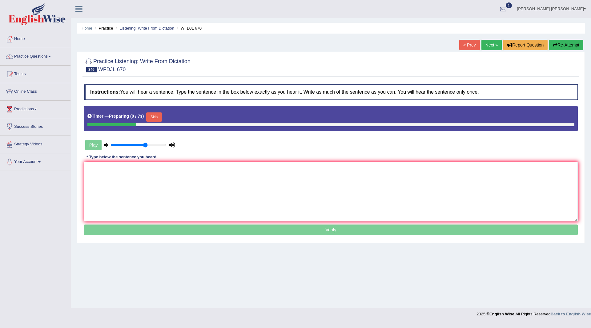
click at [155, 118] on button "Skip" at bounding box center [153, 116] width 15 height 9
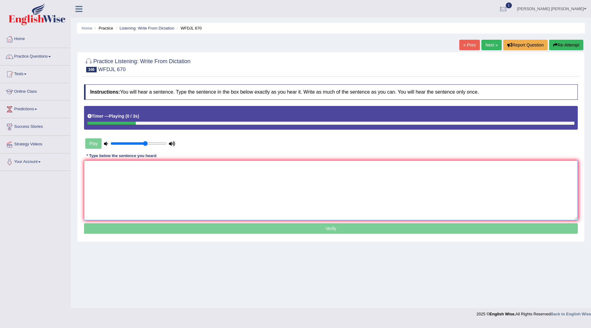
click at [106, 177] on textarea at bounding box center [331, 190] width 494 height 60
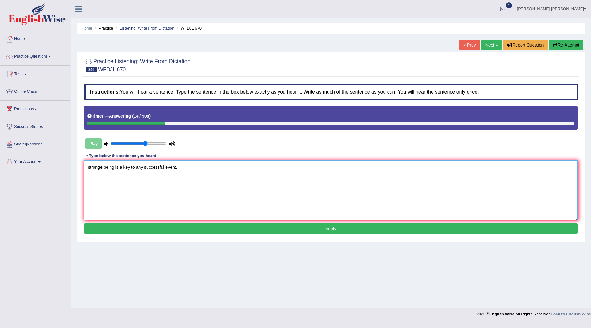
type textarea "stronge being is a key to any successful event."
click at [145, 231] on button "Verify" at bounding box center [331, 228] width 494 height 10
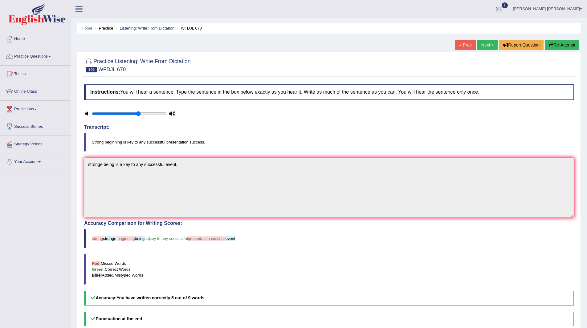
click at [482, 41] on link "Next »" at bounding box center [487, 45] width 20 height 10
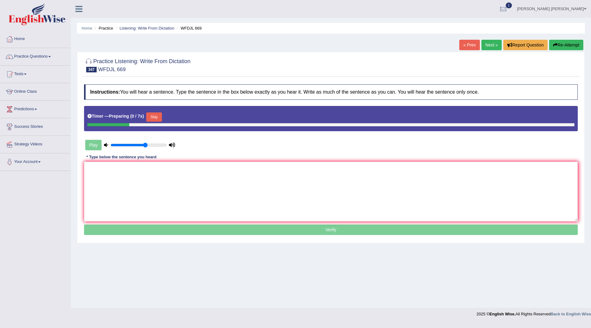
click at [157, 117] on button "Skip" at bounding box center [153, 116] width 15 height 9
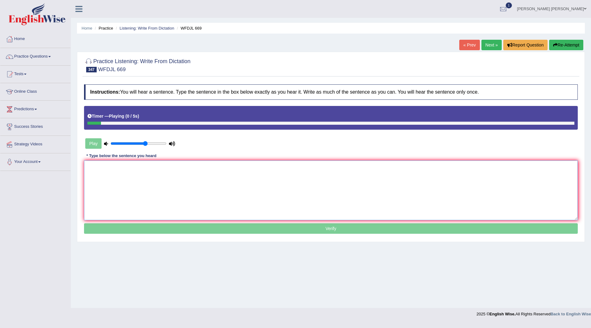
click at [136, 202] on textarea at bounding box center [331, 190] width 494 height 60
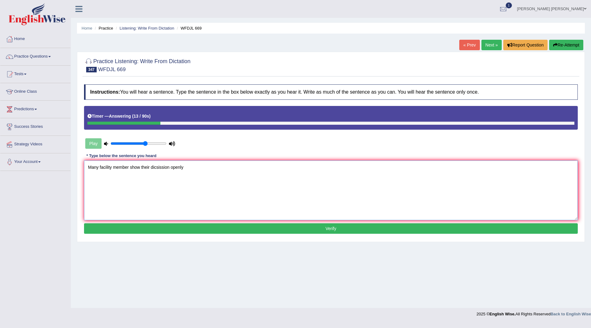
type textarea "Many facility member show their dicsission openly"
click at [251, 225] on button "Verify" at bounding box center [331, 228] width 494 height 10
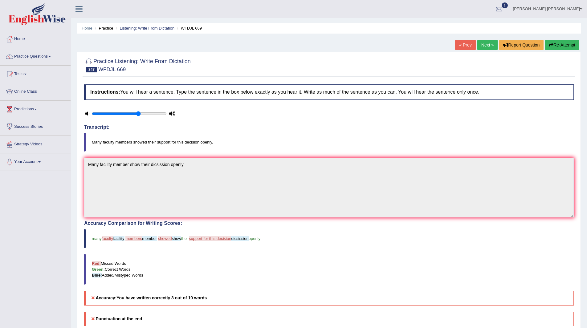
click at [484, 44] on link "Next »" at bounding box center [487, 45] width 20 height 10
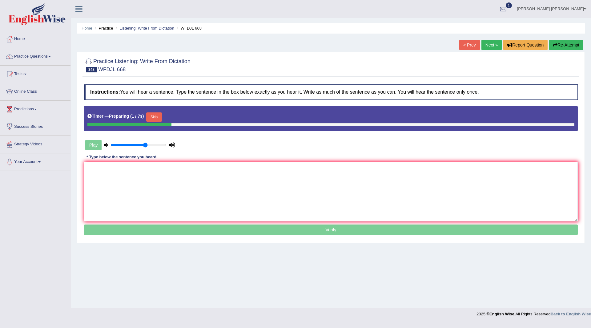
click at [158, 118] on button "Skip" at bounding box center [153, 116] width 15 height 9
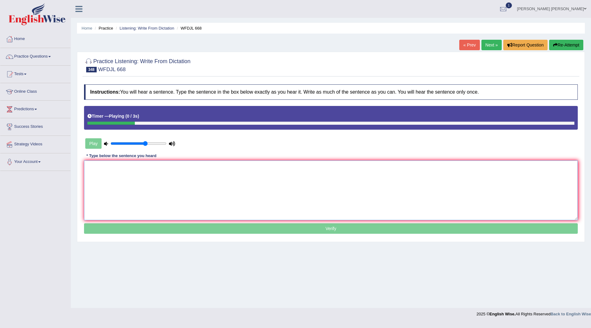
click at [142, 190] on textarea at bounding box center [331, 190] width 494 height 60
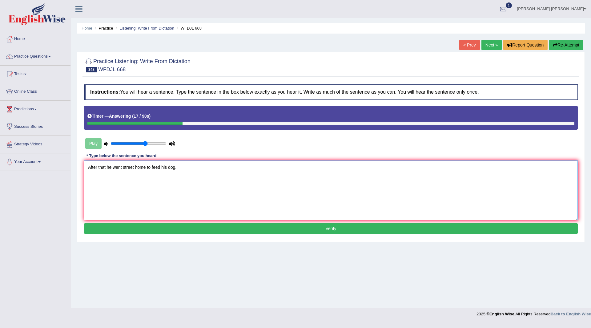
type textarea "After that he went street home to feed his dog."
click at [241, 231] on button "Verify" at bounding box center [331, 228] width 494 height 10
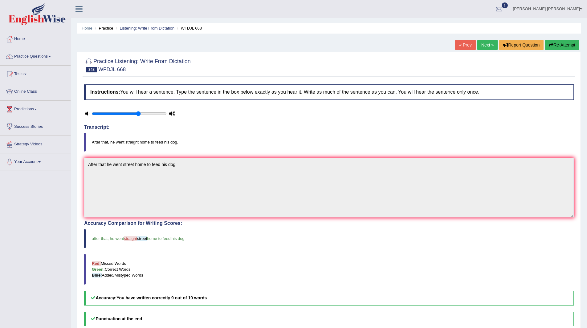
click at [491, 43] on link "Next »" at bounding box center [487, 45] width 20 height 10
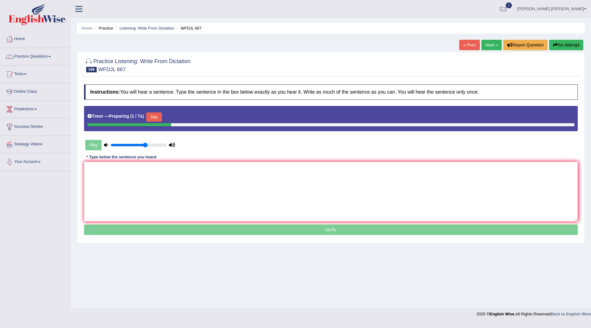
drag, startPoint x: 161, startPoint y: 116, endPoint x: 138, endPoint y: 168, distance: 56.3
click at [160, 118] on button "Skip" at bounding box center [153, 116] width 15 height 9
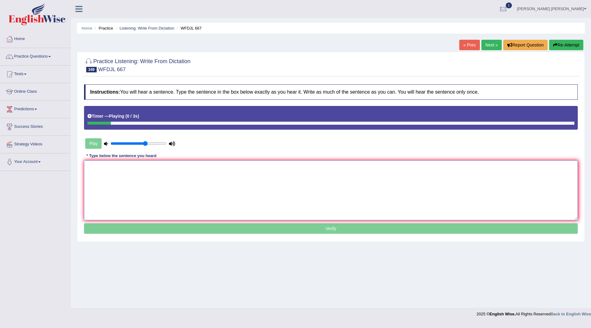
click at [138, 174] on textarea at bounding box center [331, 190] width 494 height 60
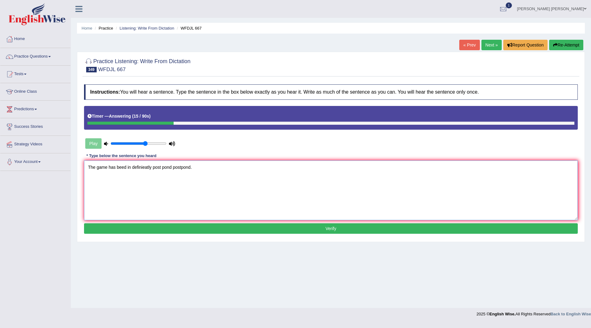
type textarea "The game has beed in definieatly post pond postpond."
click at [222, 228] on button "Verify" at bounding box center [331, 228] width 494 height 10
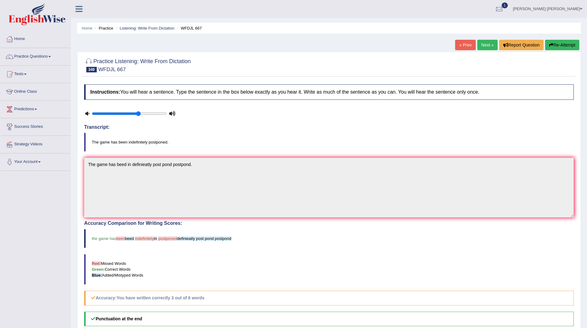
click at [483, 47] on link "Next »" at bounding box center [487, 45] width 20 height 10
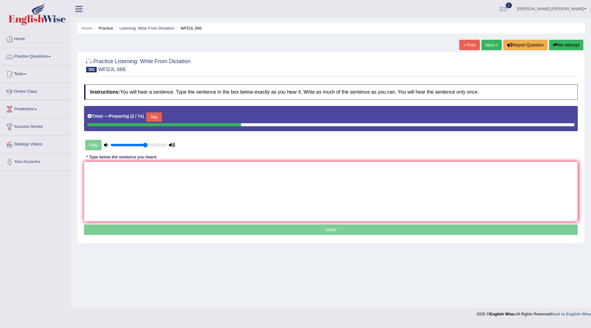
click at [155, 117] on button "Skip" at bounding box center [153, 116] width 15 height 9
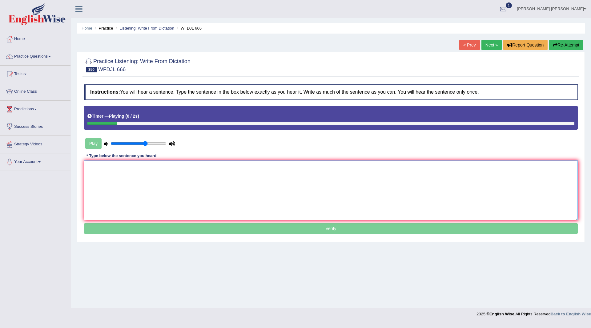
click at [177, 175] on textarea at bounding box center [331, 190] width 494 height 60
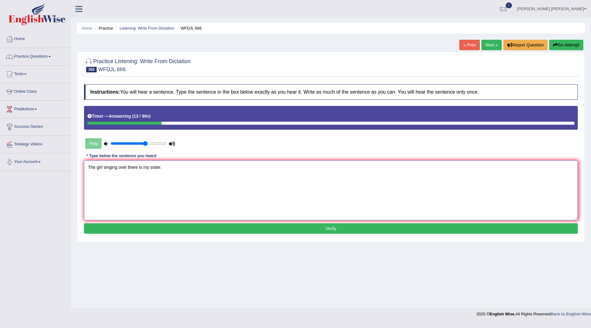
type textarea "The girl singing over there is my sister."
click at [175, 229] on button "Verify" at bounding box center [331, 228] width 494 height 10
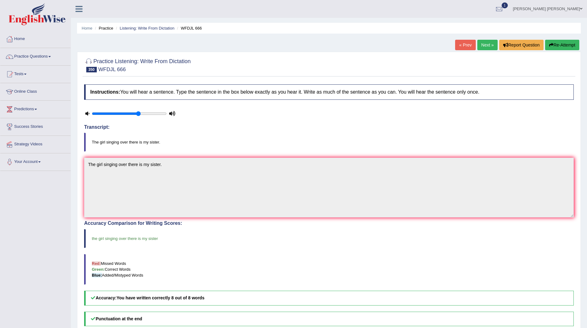
click at [484, 43] on link "Next »" at bounding box center [487, 45] width 20 height 10
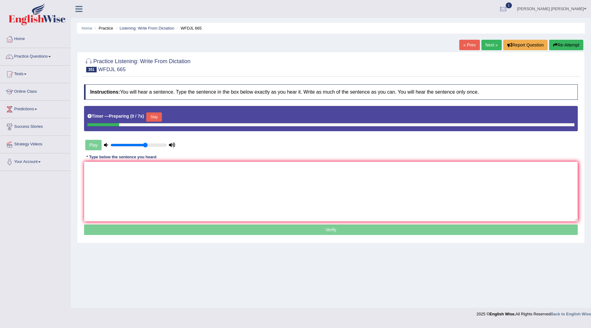
click at [158, 114] on button "Skip" at bounding box center [153, 116] width 15 height 9
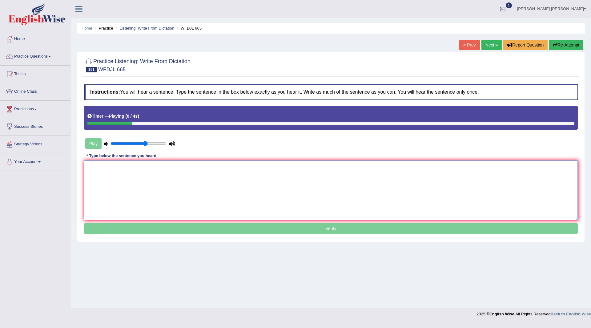
click at [155, 193] on textarea at bounding box center [331, 190] width 494 height 60
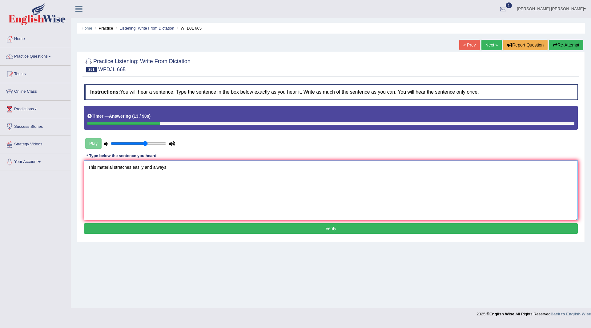
type textarea "This material stretches easily and always."
click at [175, 229] on button "Verify" at bounding box center [331, 228] width 494 height 10
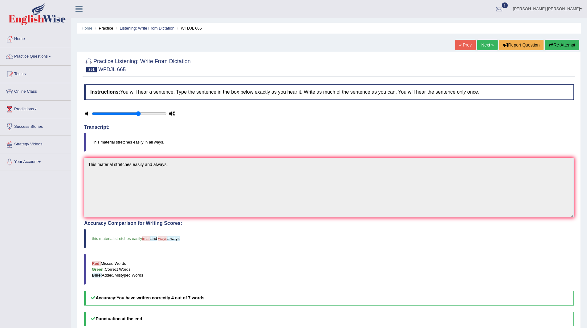
click at [483, 42] on link "Next »" at bounding box center [487, 45] width 20 height 10
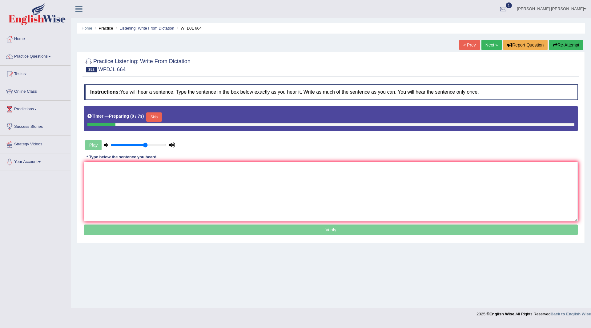
click at [157, 118] on button "Skip" at bounding box center [153, 116] width 15 height 9
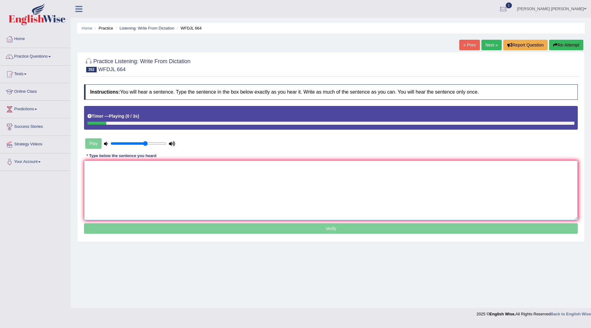
click at [142, 179] on textarea at bounding box center [331, 190] width 494 height 60
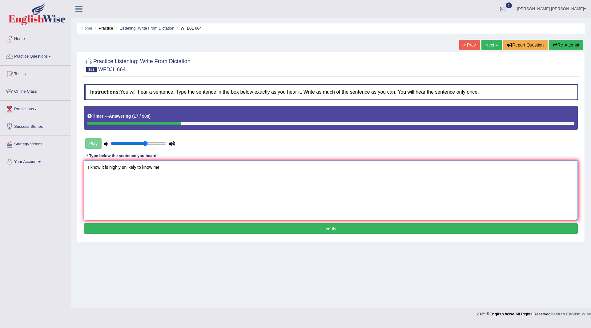
type textarea "I know it is highly unlikely to know me"
click at [214, 230] on button "Verify" at bounding box center [331, 228] width 494 height 10
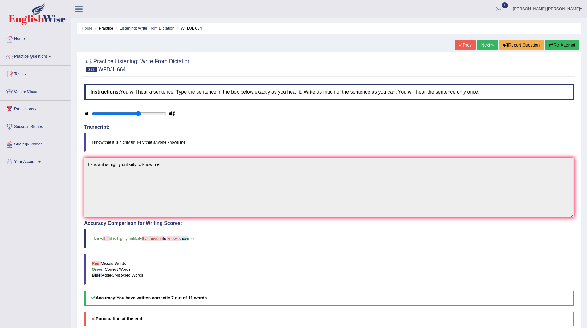
click at [485, 47] on link "Next »" at bounding box center [487, 45] width 20 height 10
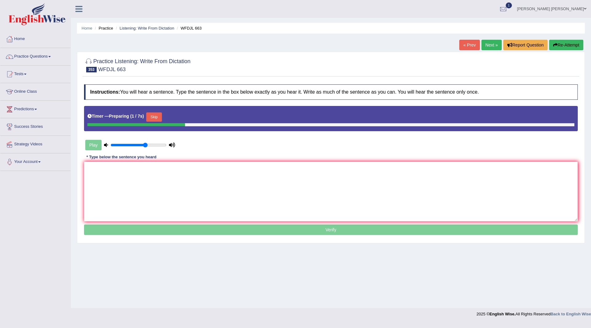
click at [160, 115] on button "Skip" at bounding box center [153, 116] width 15 height 9
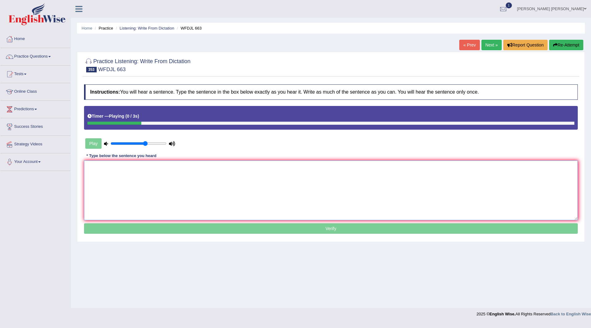
click at [135, 168] on textarea at bounding box center [331, 190] width 494 height 60
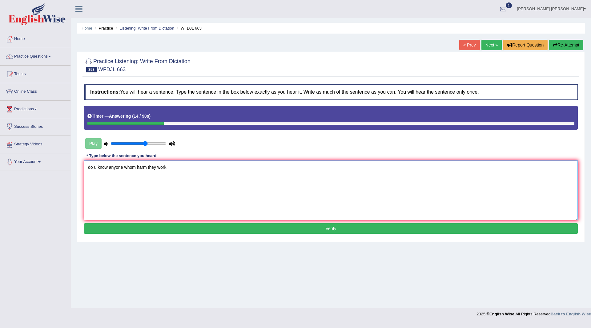
drag, startPoint x: 92, startPoint y: 166, endPoint x: 55, endPoint y: 166, distance: 36.6
click at [55, 166] on div "Toggle navigation Home Practice Questions Speaking Practice Read Aloud Repeat S…" at bounding box center [295, 160] width 591 height 320
type textarea "Do you u know anyone whom harm they work."
click at [197, 229] on button "Verify" at bounding box center [331, 228] width 494 height 10
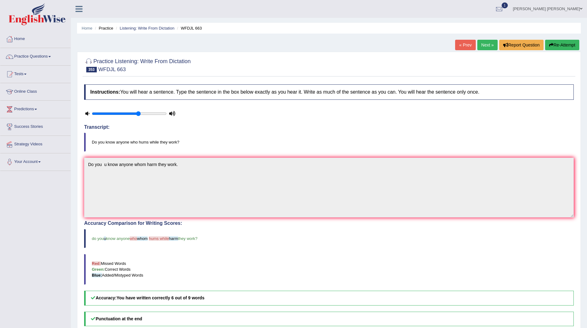
click at [481, 42] on link "Next »" at bounding box center [487, 45] width 20 height 10
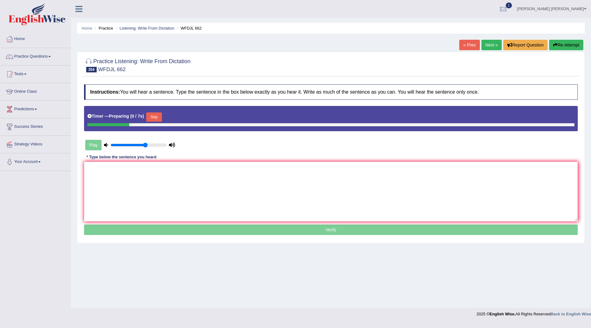
click at [156, 117] on button "Skip" at bounding box center [153, 116] width 15 height 9
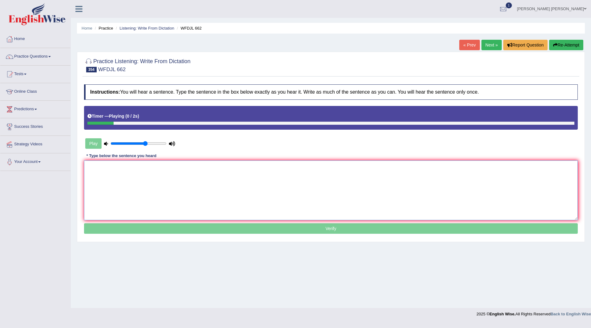
click at [141, 192] on textarea at bounding box center [331, 190] width 494 height 60
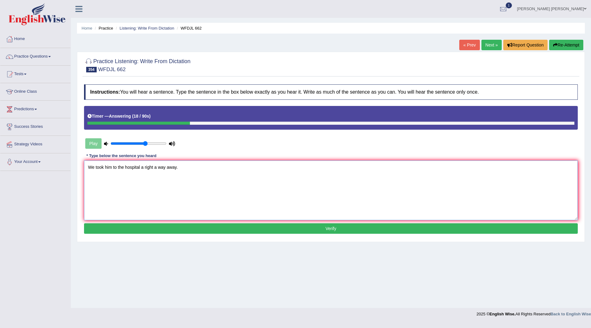
type textarea "We took him to the hospital a right a way away."
click at [224, 228] on button "Verify" at bounding box center [331, 228] width 494 height 10
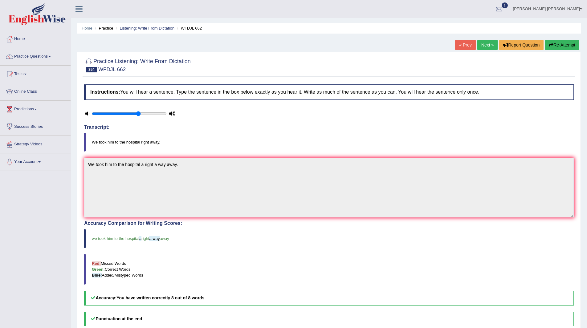
click at [484, 45] on link "Next »" at bounding box center [487, 45] width 20 height 10
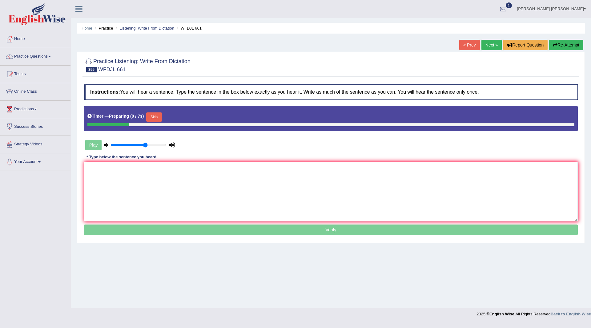
drag, startPoint x: 155, startPoint y: 114, endPoint x: 160, endPoint y: 148, distance: 34.5
click at [155, 118] on button "Skip" at bounding box center [153, 116] width 15 height 9
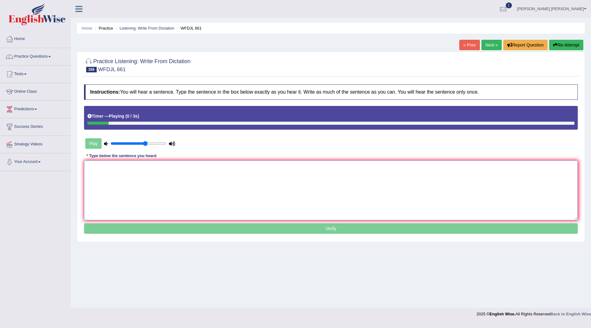
click at [158, 187] on textarea at bounding box center [331, 190] width 494 height 60
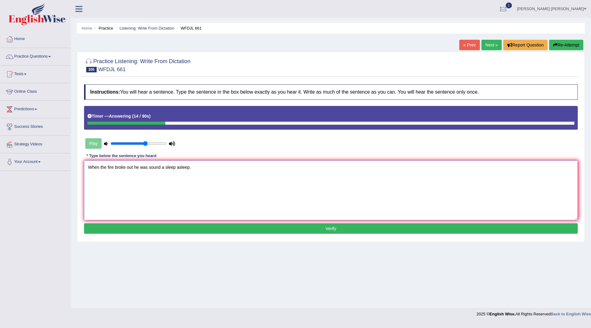
type textarea "When the fire broke out he was sound a sleep asleep."
click at [258, 228] on button "Verify" at bounding box center [331, 228] width 494 height 10
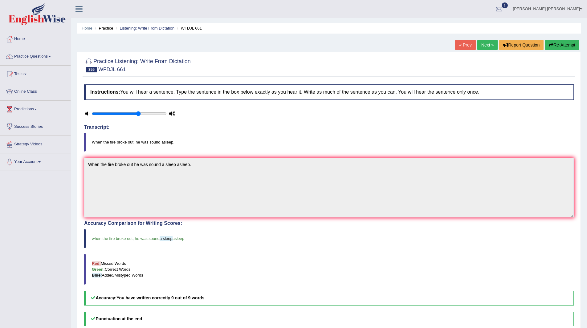
click at [480, 46] on link "Next »" at bounding box center [487, 45] width 20 height 10
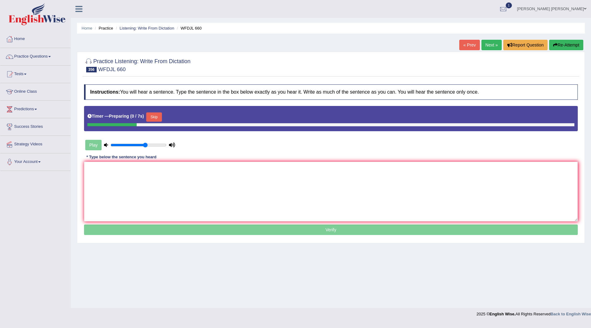
click at [157, 116] on button "Skip" at bounding box center [153, 116] width 15 height 9
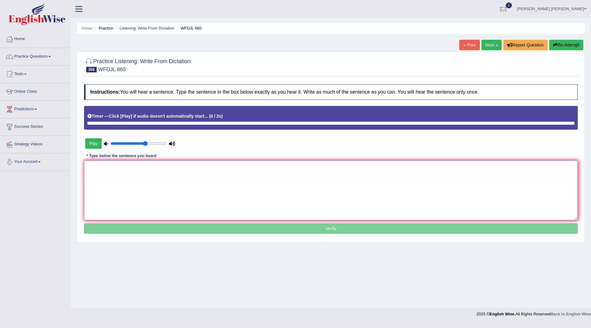
click at [153, 204] on textarea at bounding box center [331, 190] width 494 height 60
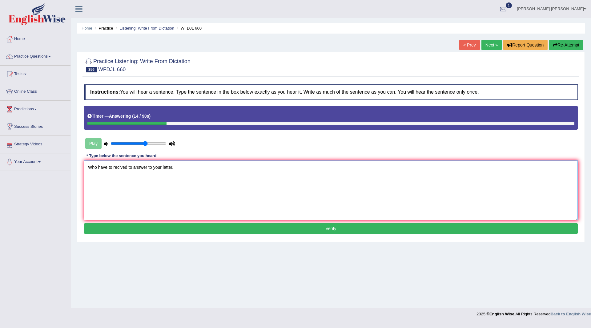
type textarea "Who have to recived to answer to your latter."
click at [216, 228] on button "Verify" at bounding box center [331, 228] width 494 height 10
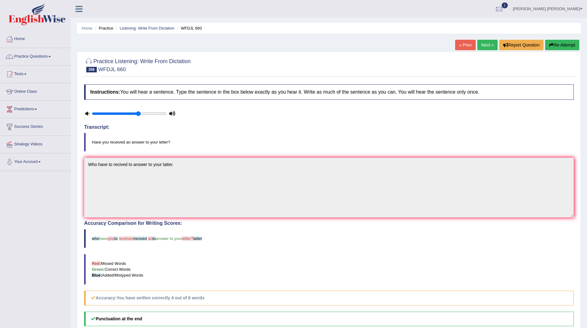
click at [480, 47] on link "Next »" at bounding box center [487, 45] width 20 height 10
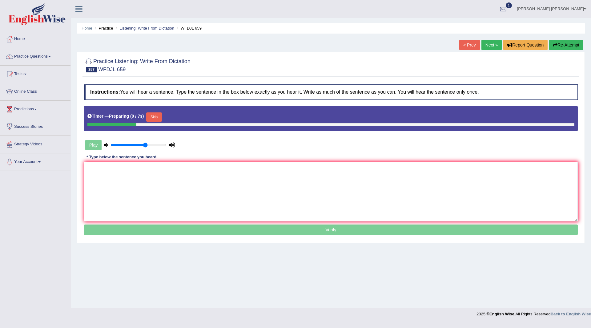
click at [156, 118] on button "Skip" at bounding box center [153, 116] width 15 height 9
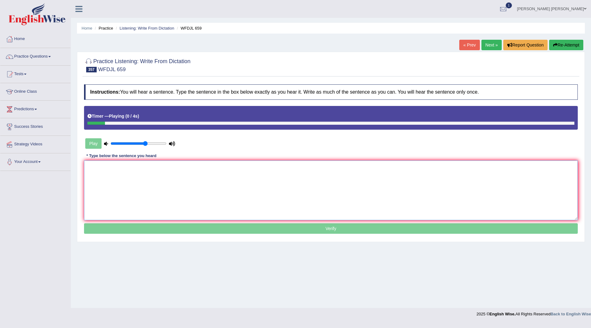
click at [128, 209] on textarea at bounding box center [331, 190] width 494 height 60
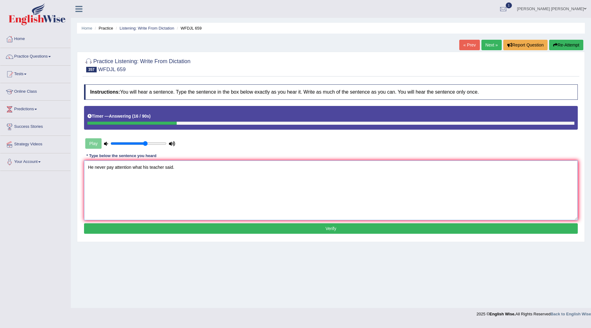
type textarea "He never pay attention what his teacher said."
click at [163, 226] on button "Verify" at bounding box center [331, 228] width 494 height 10
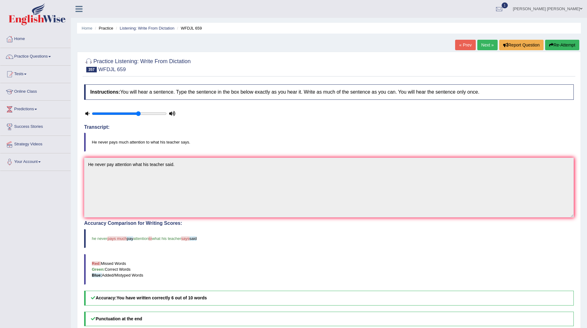
drag, startPoint x: 486, startPoint y: 44, endPoint x: 440, endPoint y: 45, distance: 46.5
click at [486, 44] on link "Next »" at bounding box center [487, 45] width 20 height 10
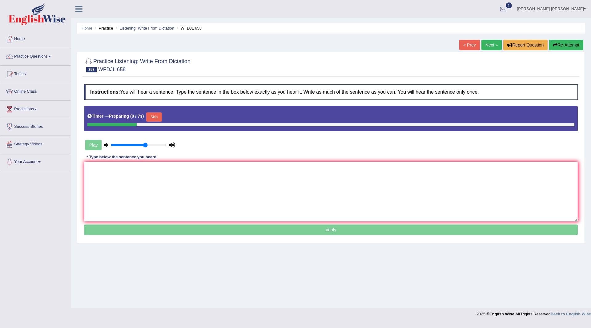
click at [157, 117] on button "Skip" at bounding box center [153, 116] width 15 height 9
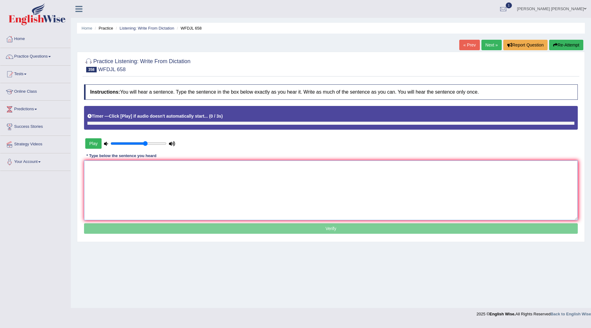
click at [136, 191] on textarea at bounding box center [331, 190] width 494 height 60
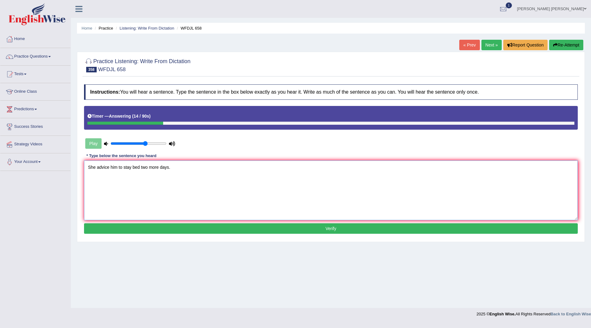
click at [111, 167] on textarea "She advice him to stay bed two more days." at bounding box center [331, 190] width 494 height 60
type textarea "She advice adviced him to stay bed two more days."
click at [257, 224] on button "Verify" at bounding box center [331, 228] width 494 height 10
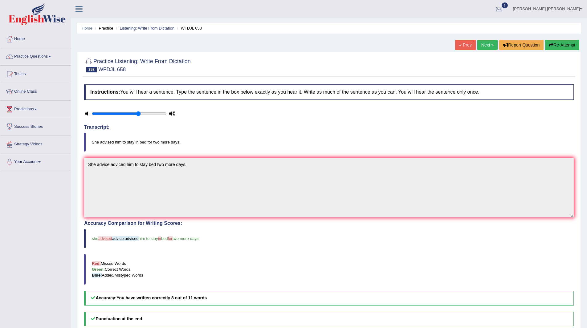
click at [485, 43] on link "Next »" at bounding box center [487, 45] width 20 height 10
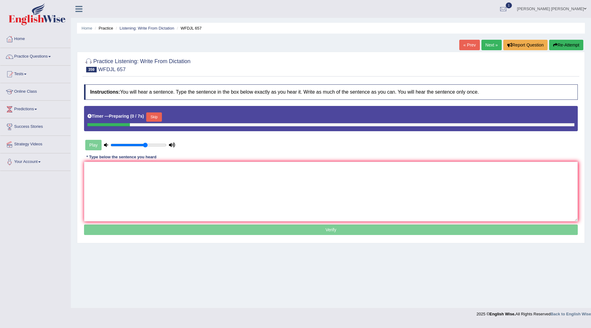
click at [159, 116] on button "Skip" at bounding box center [153, 116] width 15 height 9
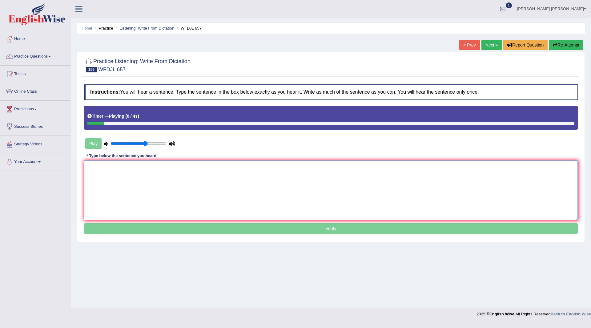
click at [139, 182] on textarea at bounding box center [331, 190] width 494 height 60
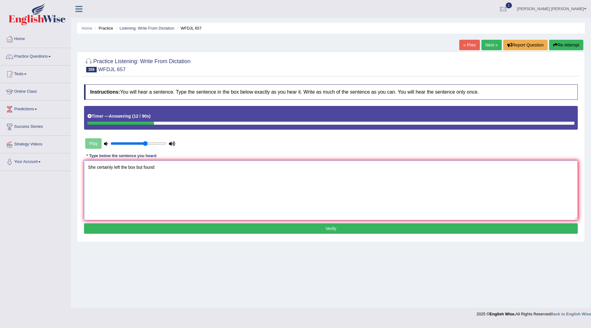
type textarea "She certainly left the box but found"
click at [178, 229] on button "Verify" at bounding box center [331, 228] width 494 height 10
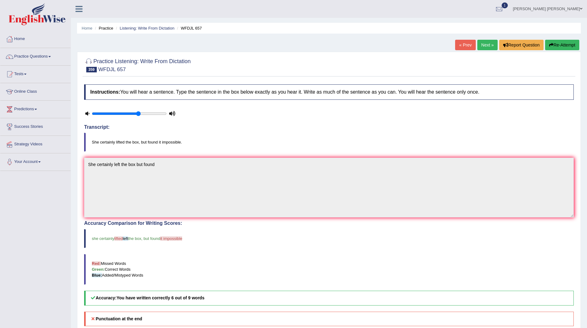
click at [488, 44] on link "Next »" at bounding box center [487, 45] width 20 height 10
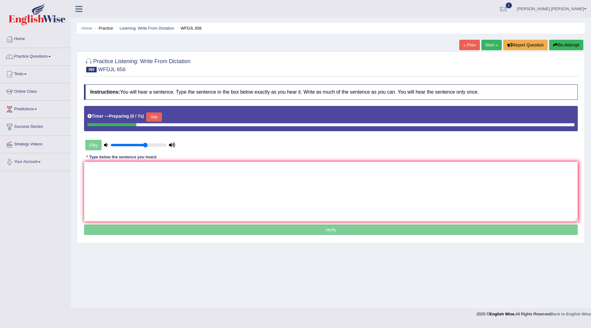
click at [154, 117] on button "Skip" at bounding box center [153, 116] width 15 height 9
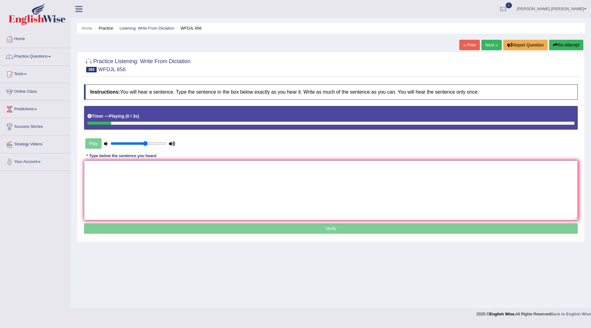
click at [140, 176] on textarea at bounding box center [331, 190] width 494 height 60
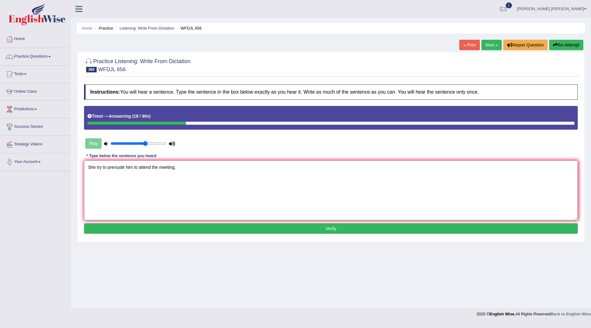
drag, startPoint x: 125, startPoint y: 167, endPoint x: 111, endPoint y: 171, distance: 14.3
click at [111, 171] on textarea "She try to prersude him to attend the meeting." at bounding box center [331, 190] width 494 height 60
type textarea "She try to persude him to attend the meeting."
click at [185, 229] on button "Verify" at bounding box center [331, 228] width 494 height 10
